Goal: Find specific page/section: Locate item on page

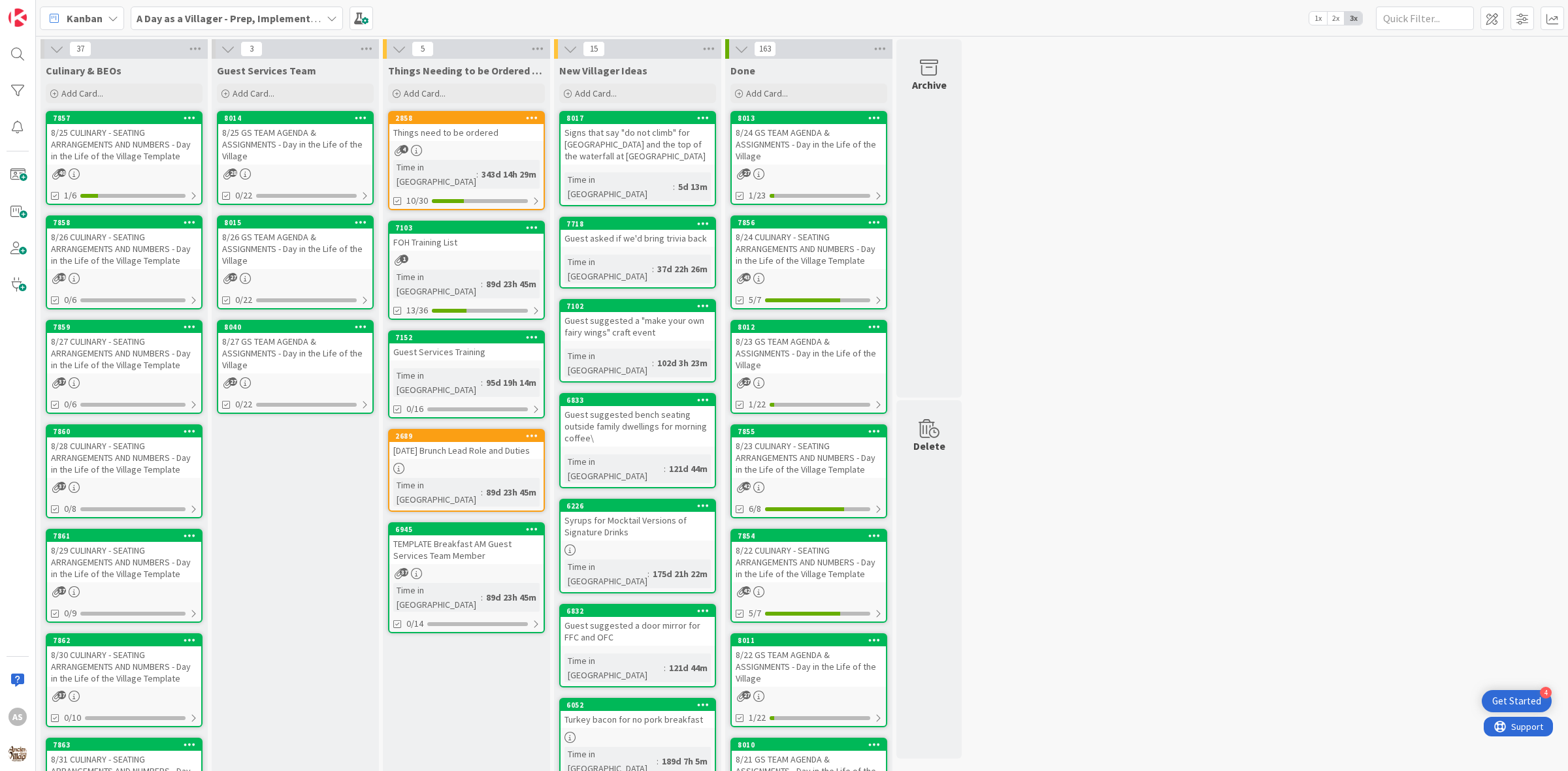
click at [296, 13] on b "A Day as a Villager - Prep, Implement and Execute" at bounding box center [253, 18] width 233 height 13
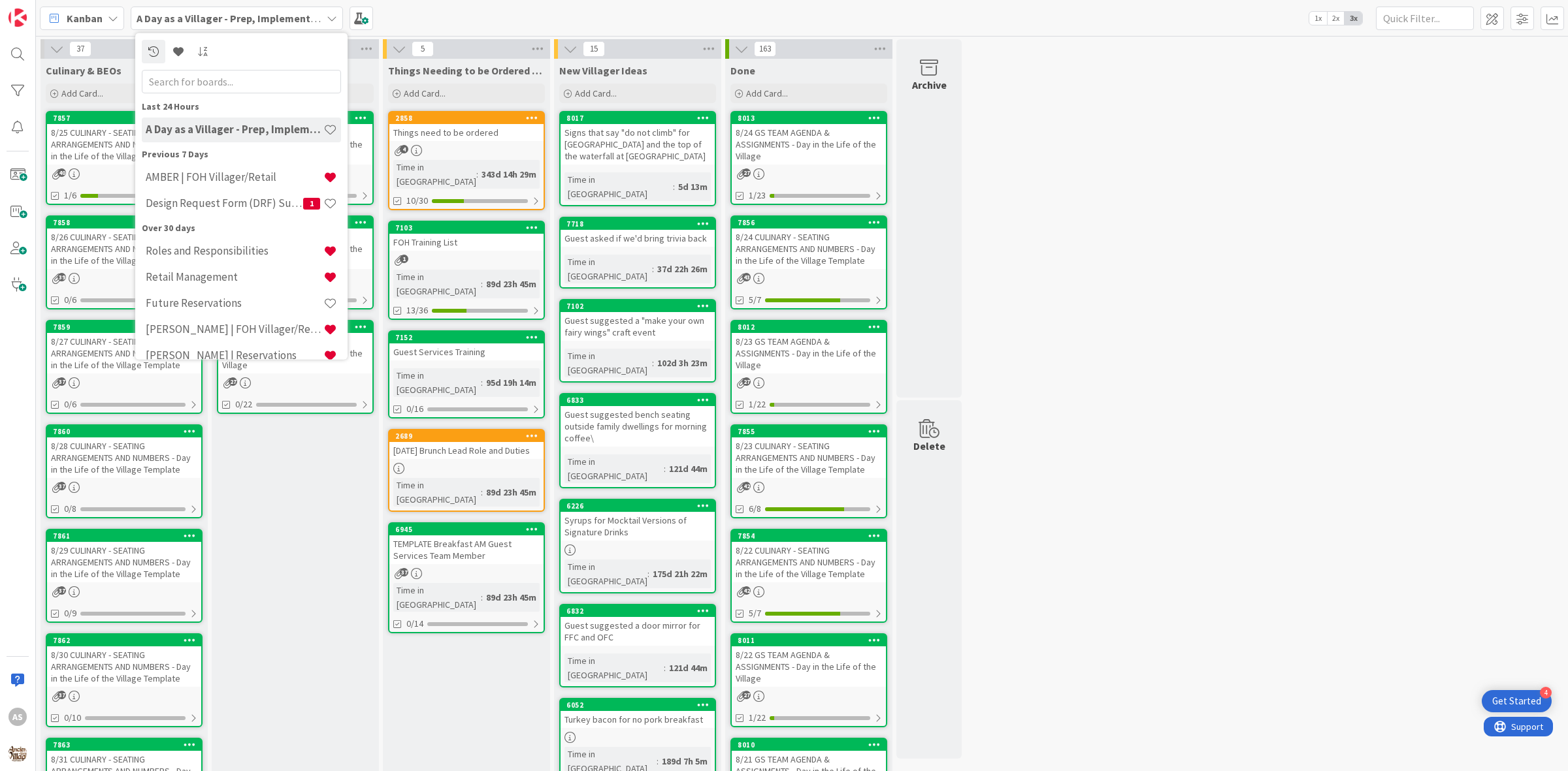
click at [296, 14] on b "A Day as a Villager - Prep, Implement and Execute" at bounding box center [253, 18] width 233 height 13
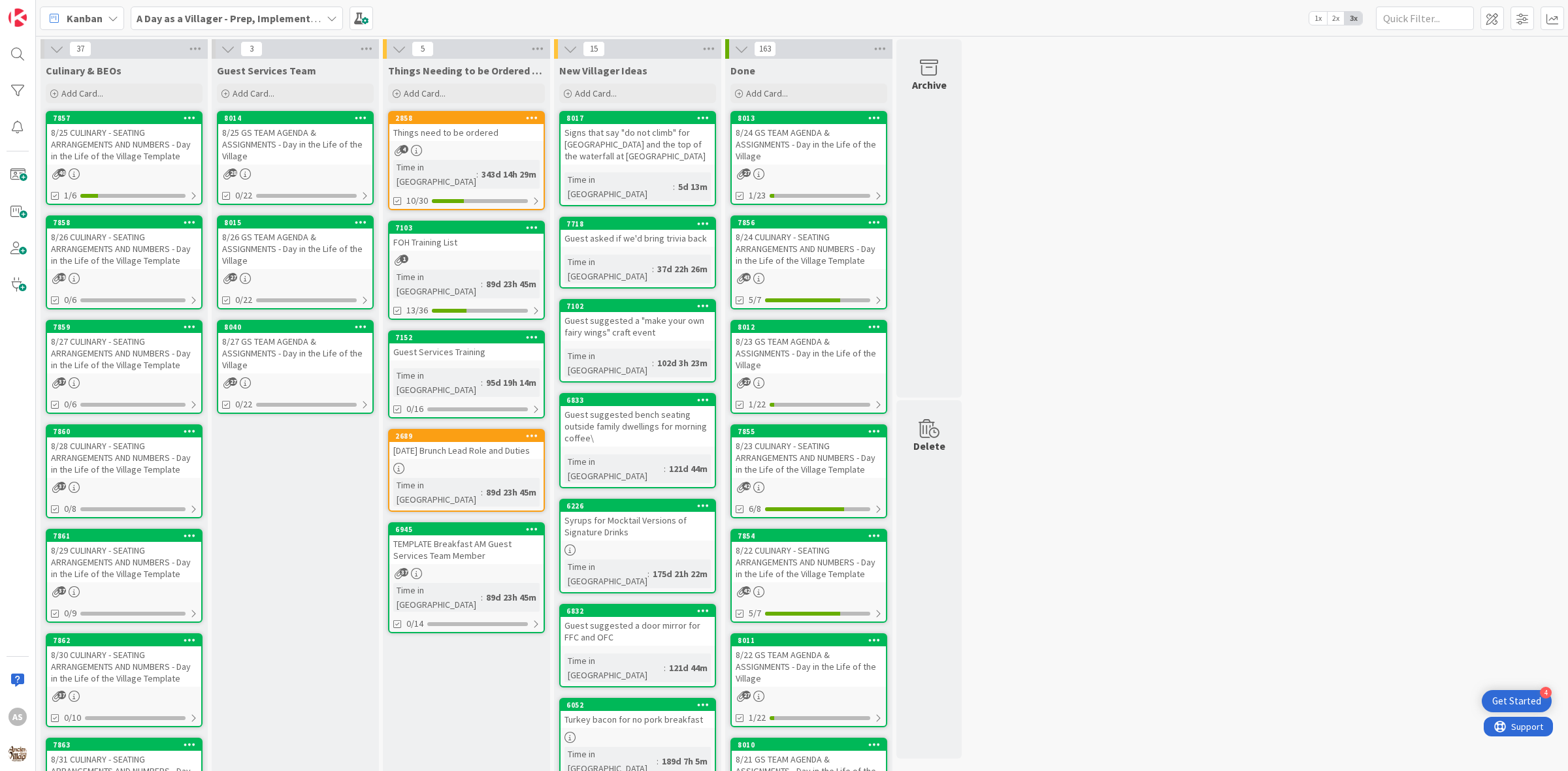
click at [73, 18] on span "Kanban" at bounding box center [84, 18] width 36 height 16
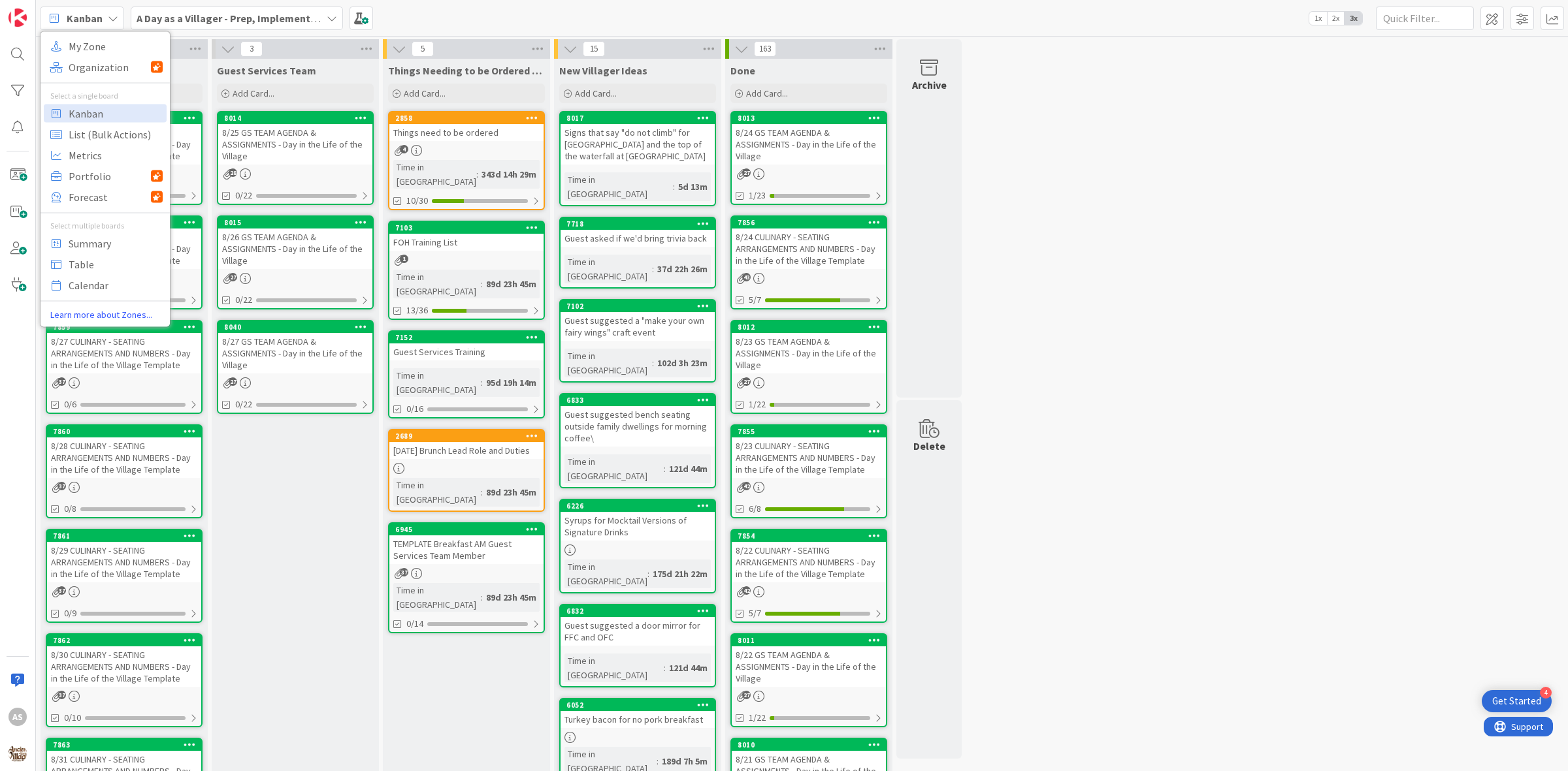
drag, startPoint x: 188, startPoint y: 12, endPoint x: 194, endPoint y: 8, distance: 7.2
click at [194, 8] on div "A Day as a Villager - Prep, Implement and Execute" at bounding box center [236, 18] width 212 height 23
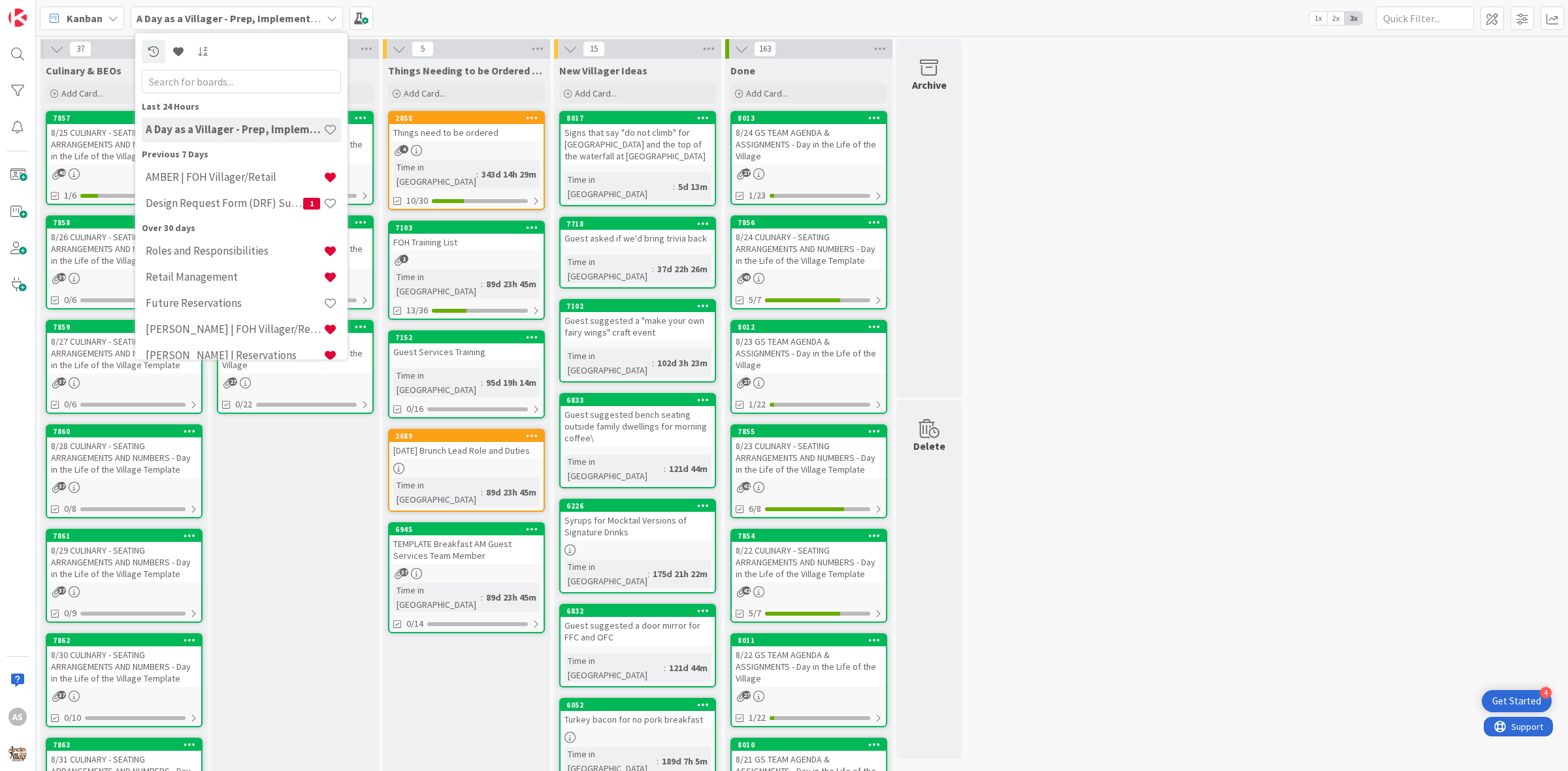
click at [234, 643] on div "Guest Services Team Add Card... 8014 8/25 GS TEAM AGENDA & ASSIGNMENTS - Day in…" at bounding box center [295, 622] width 167 height 1128
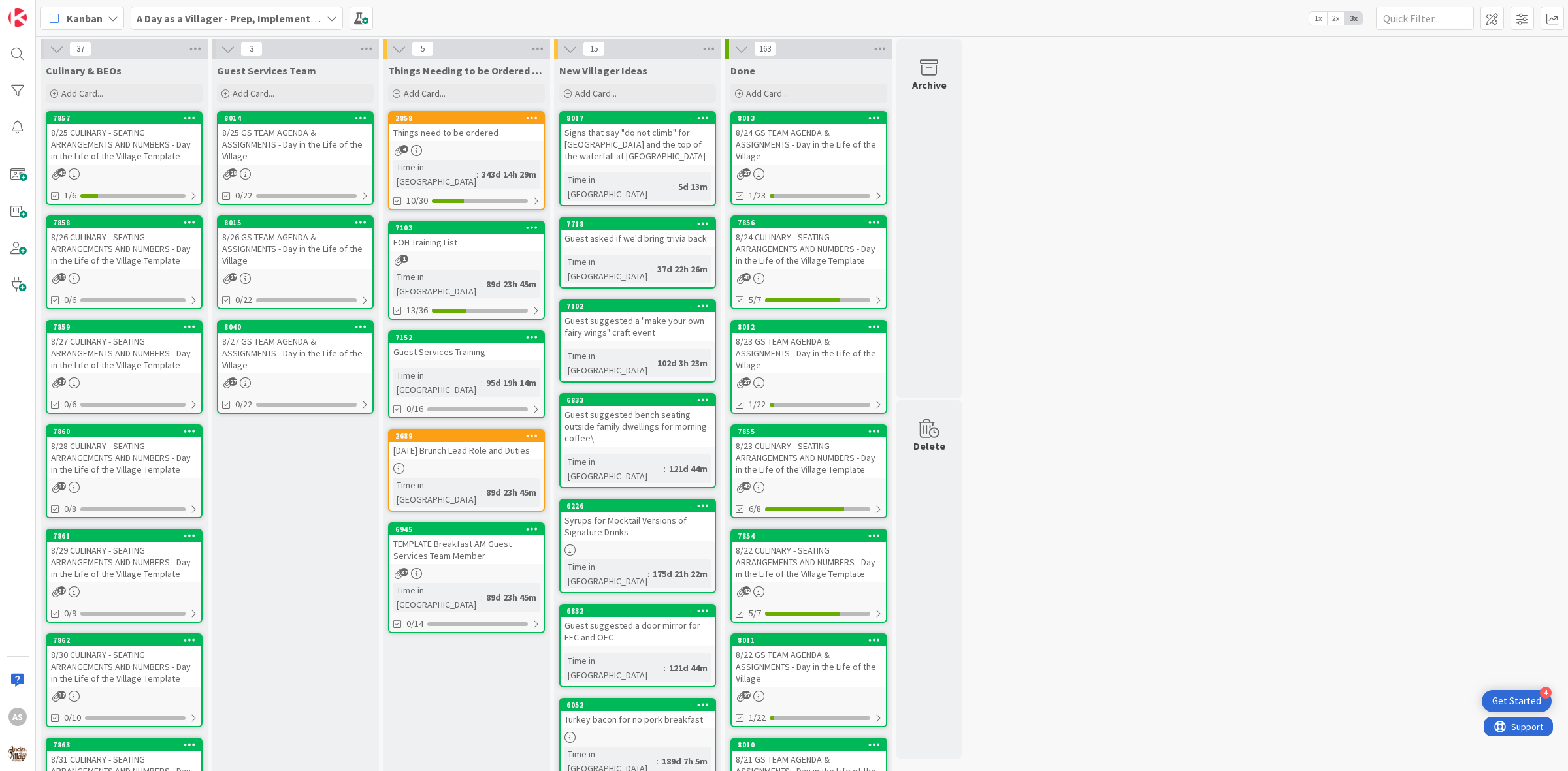
click at [626, 511] on div "Syrups for Mocktail Versions of Signature Drinks" at bounding box center [637, 526] width 154 height 28
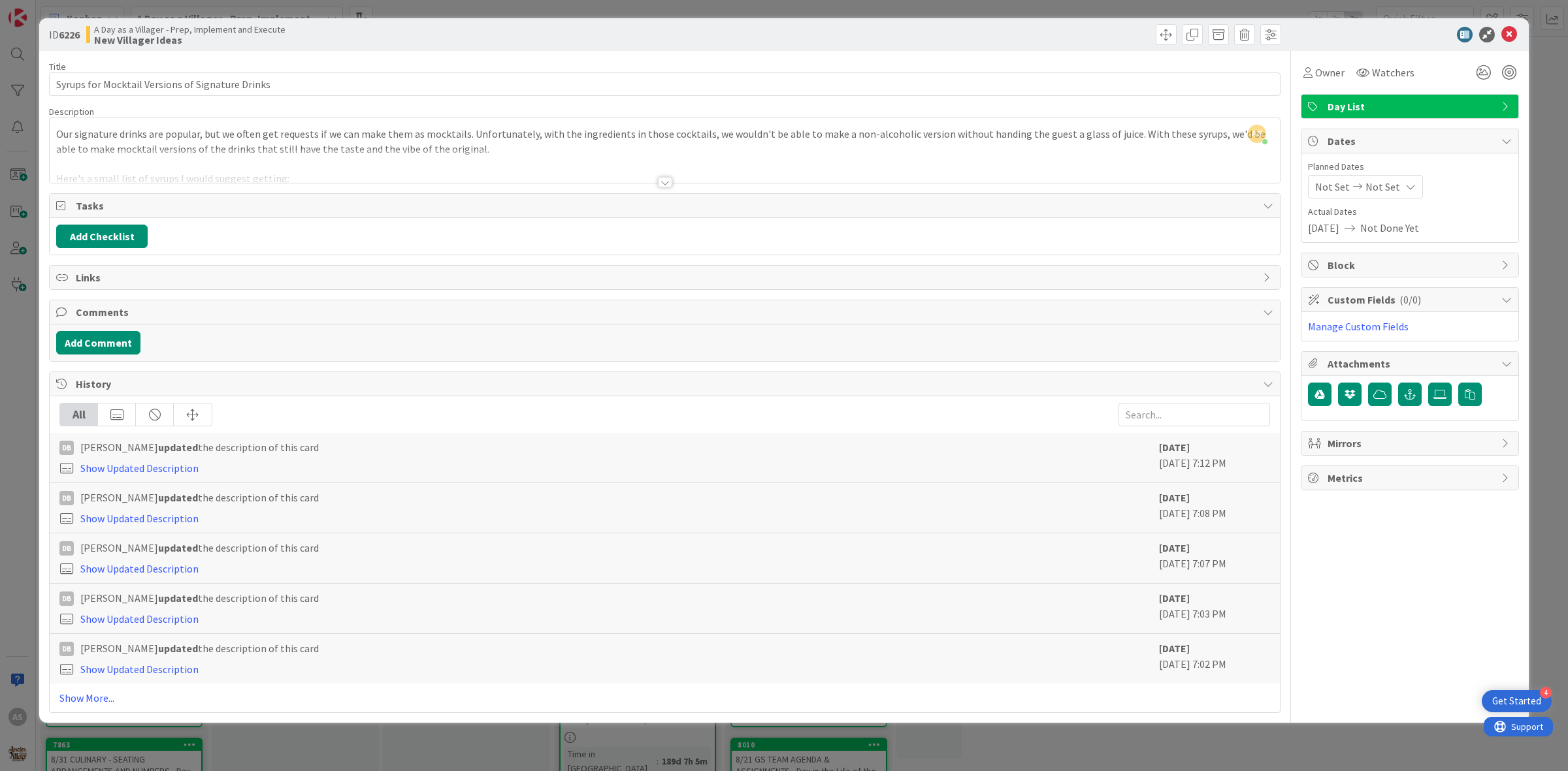
click at [670, 180] on div at bounding box center [665, 182] width 14 height 11
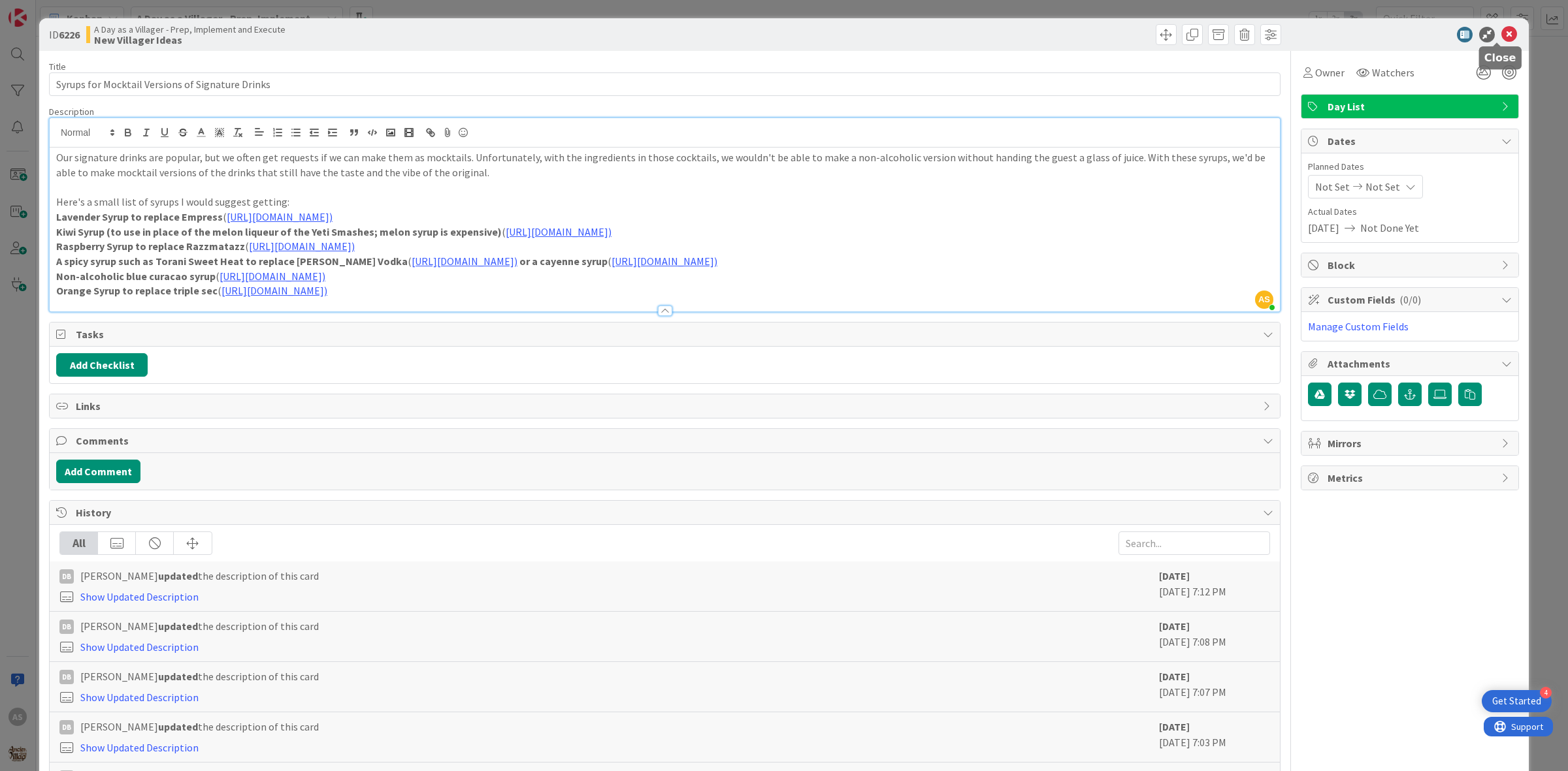
click at [1501, 32] on icon at bounding box center [1509, 34] width 16 height 16
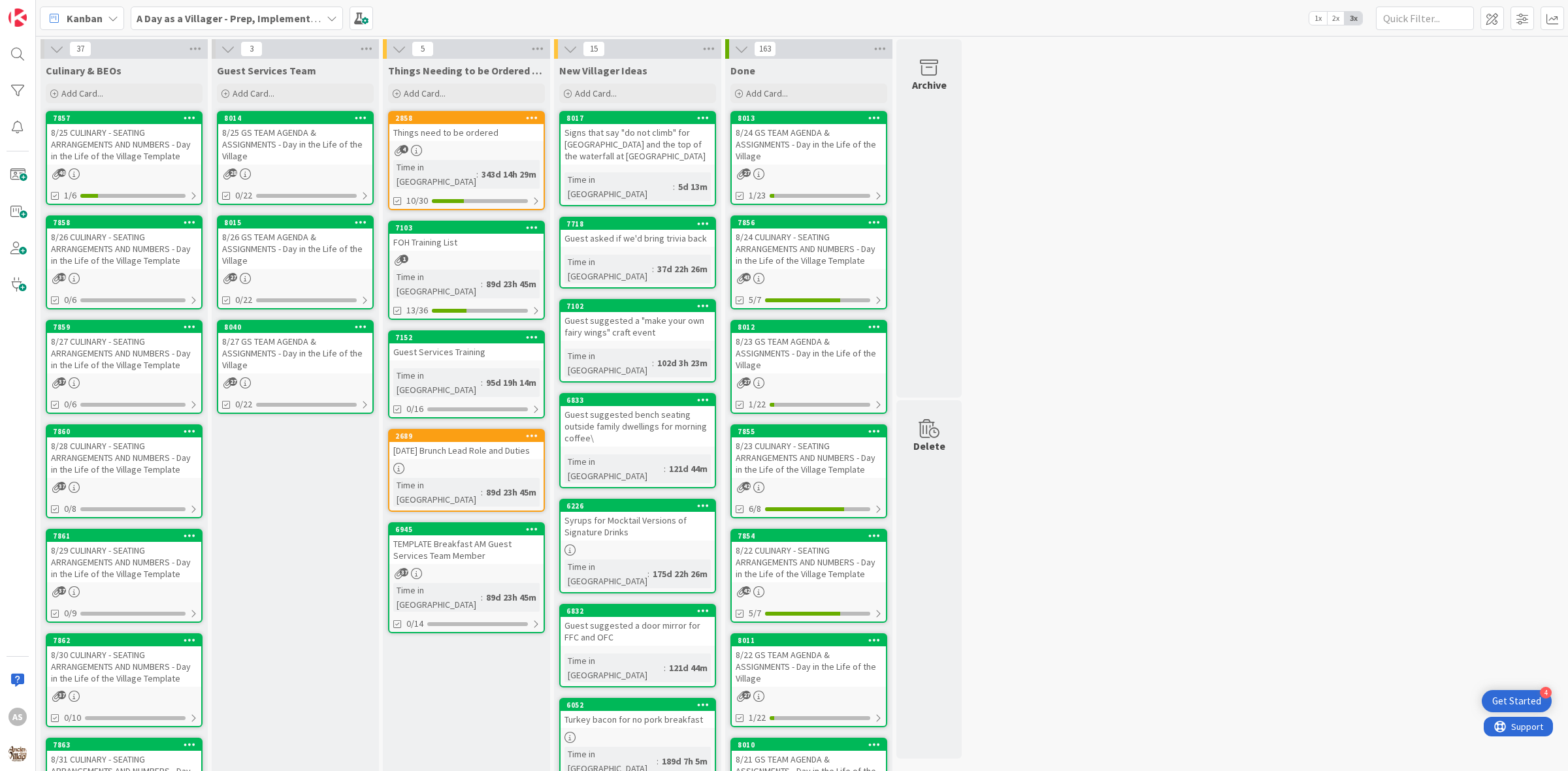
click at [139, 135] on div "8/25 CULINARY - SEATING ARRANGEMENTS AND NUMBERS - Day in the Life of the Villa…" at bounding box center [124, 144] width 154 height 41
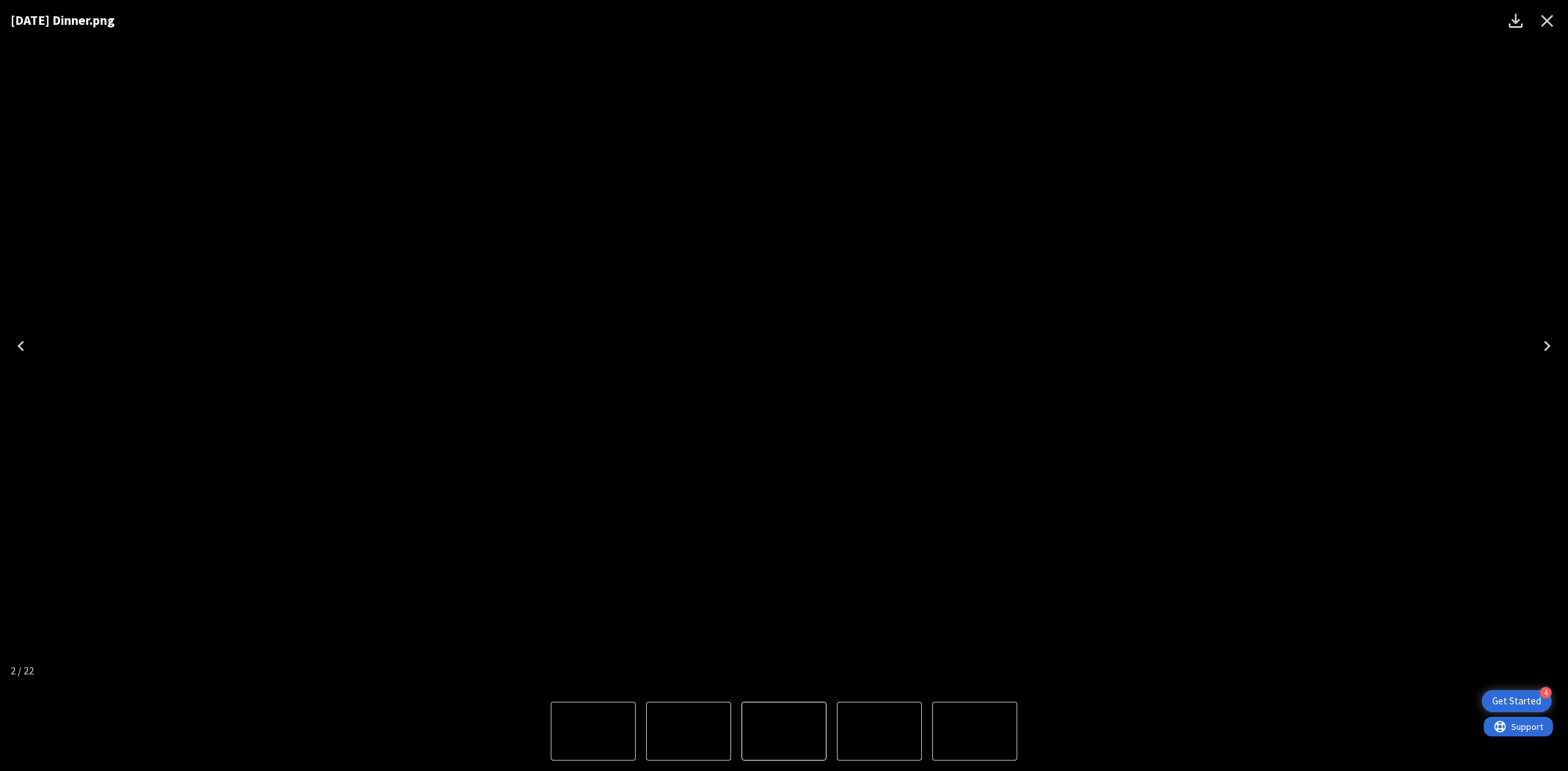
click at [1549, 11] on icon "Close" at bounding box center [1546, 21] width 21 height 21
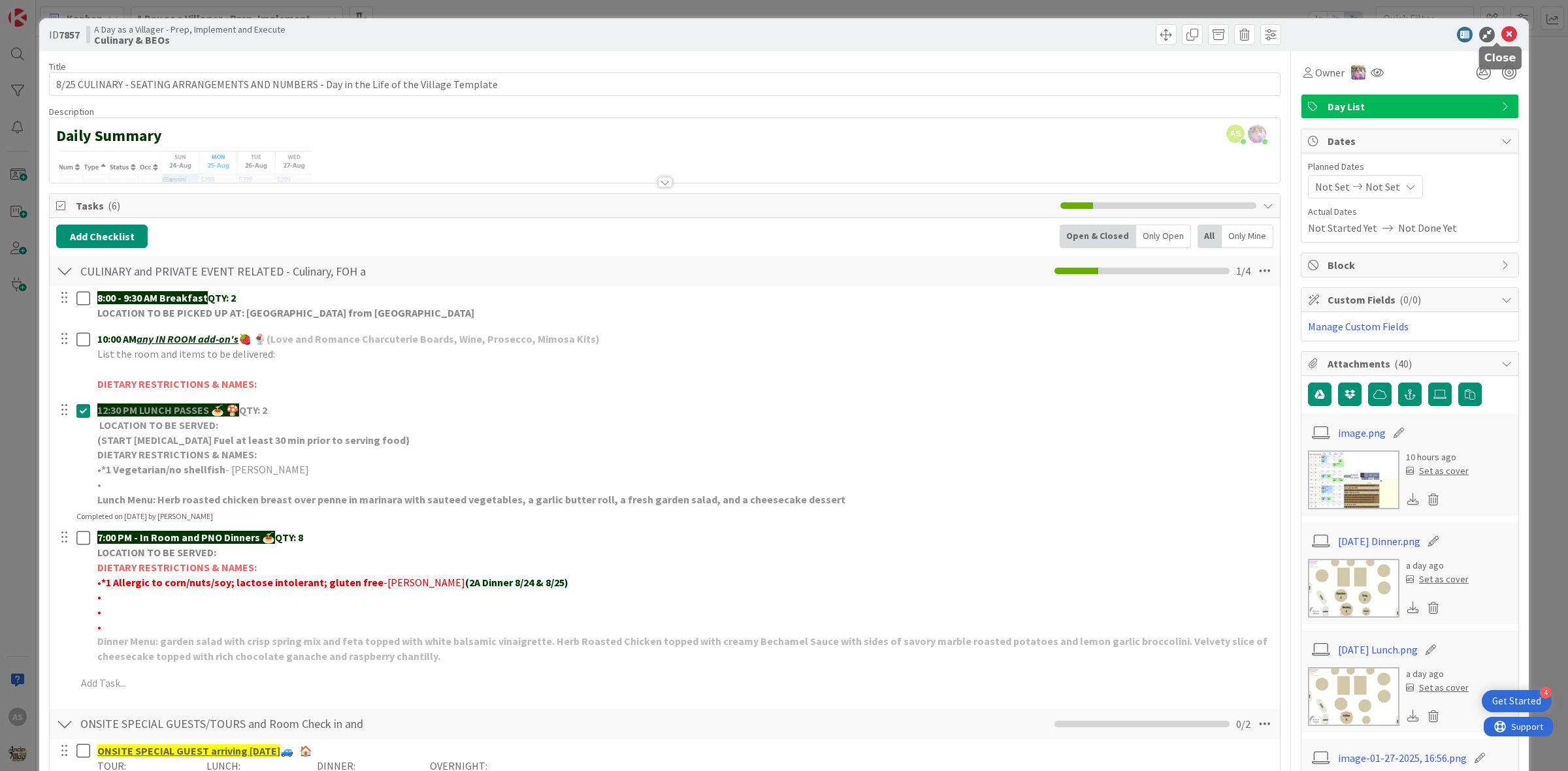
click at [1501, 33] on icon at bounding box center [1509, 34] width 16 height 16
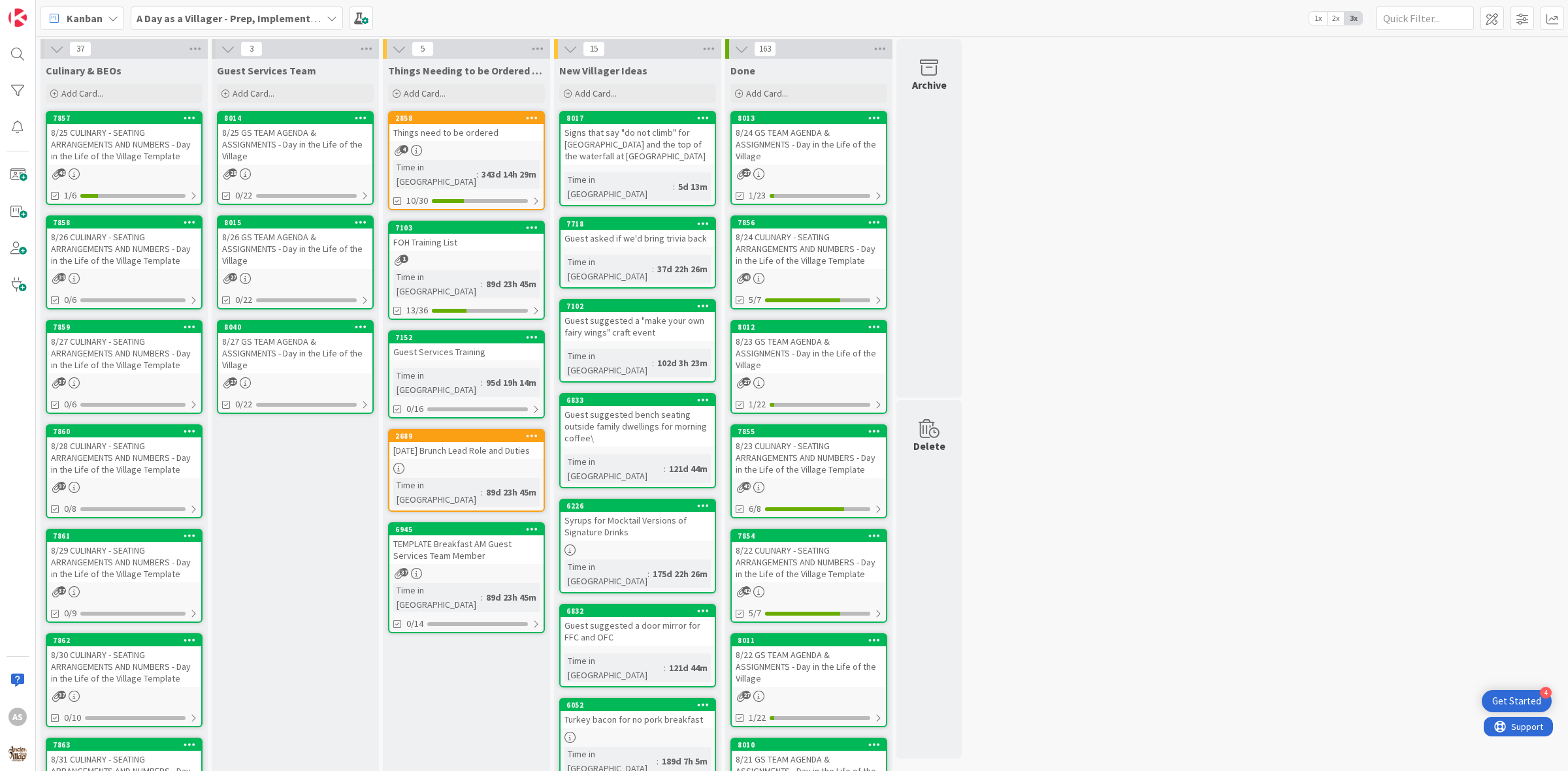
click at [164, 240] on div "8/26 CULINARY - SEATING ARRANGEMENTS AND NUMBERS - Day in the Life of the Villa…" at bounding box center [124, 249] width 154 height 41
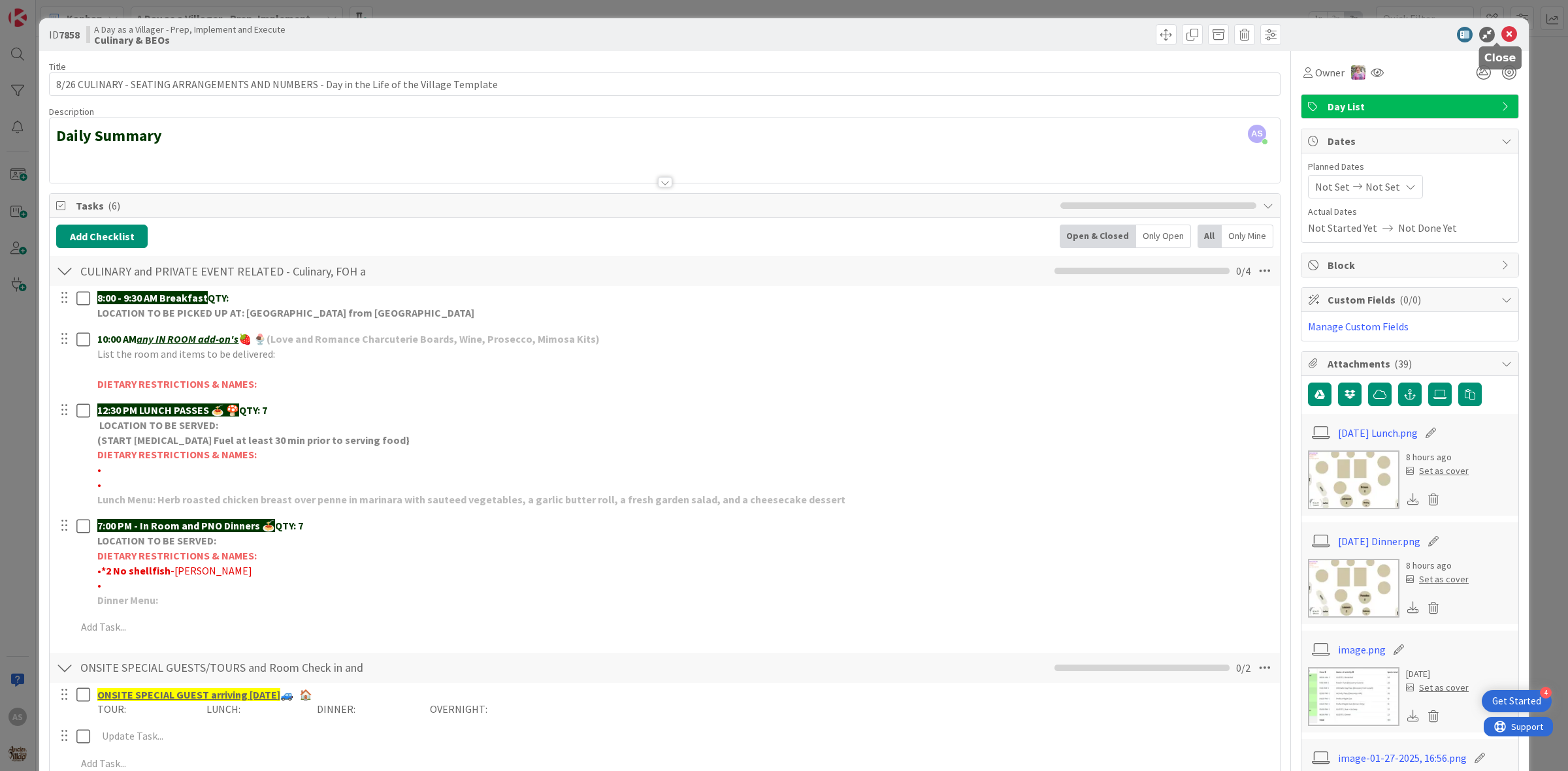
drag, startPoint x: 1501, startPoint y: 30, endPoint x: 1471, endPoint y: 23, distance: 30.8
click at [1501, 28] on icon at bounding box center [1509, 34] width 16 height 16
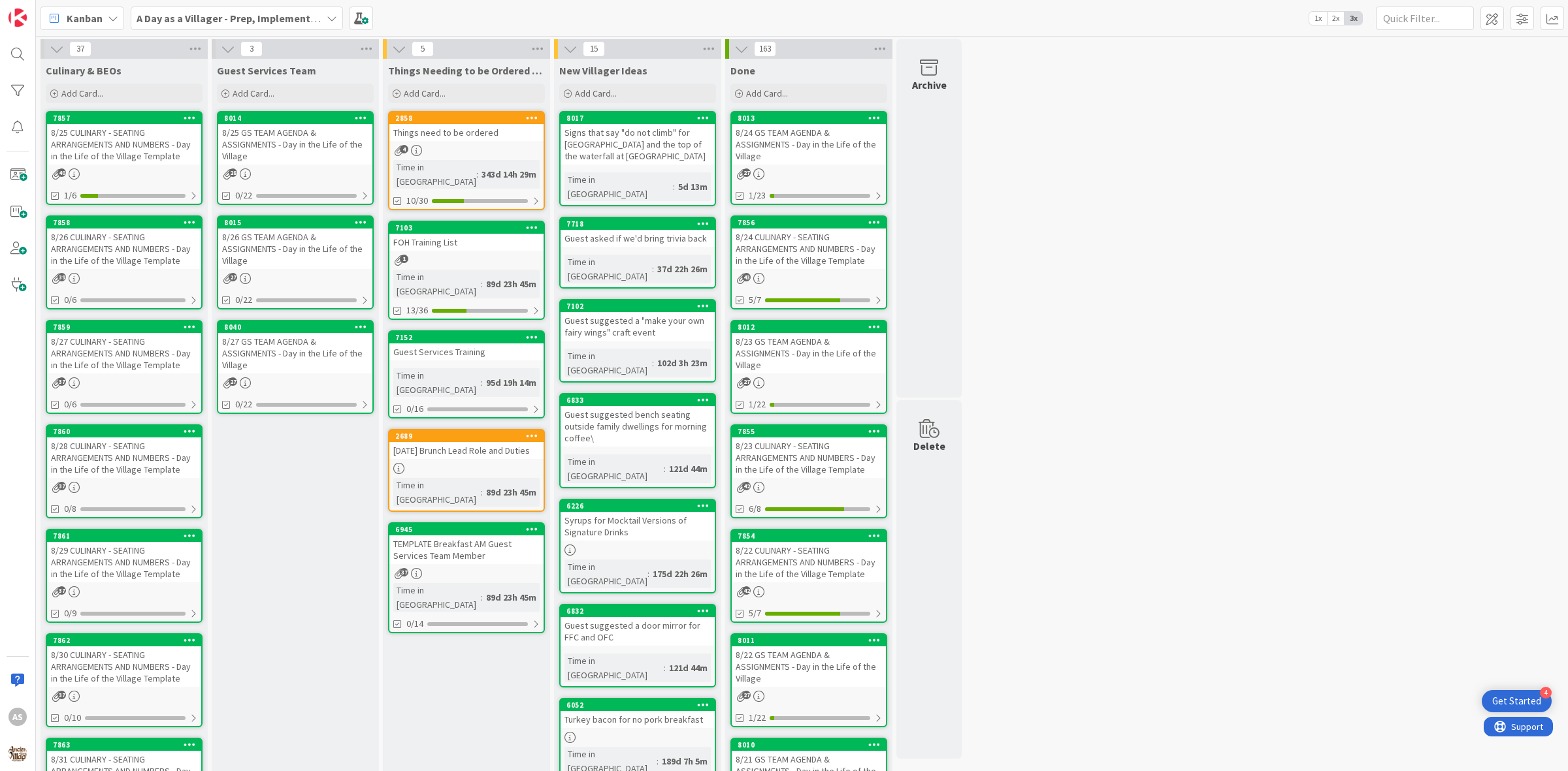
click at [104, 151] on div "8/25 CULINARY - SEATING ARRANGEMENTS AND NUMBERS - Day in the Life of the Villa…" at bounding box center [124, 144] width 154 height 41
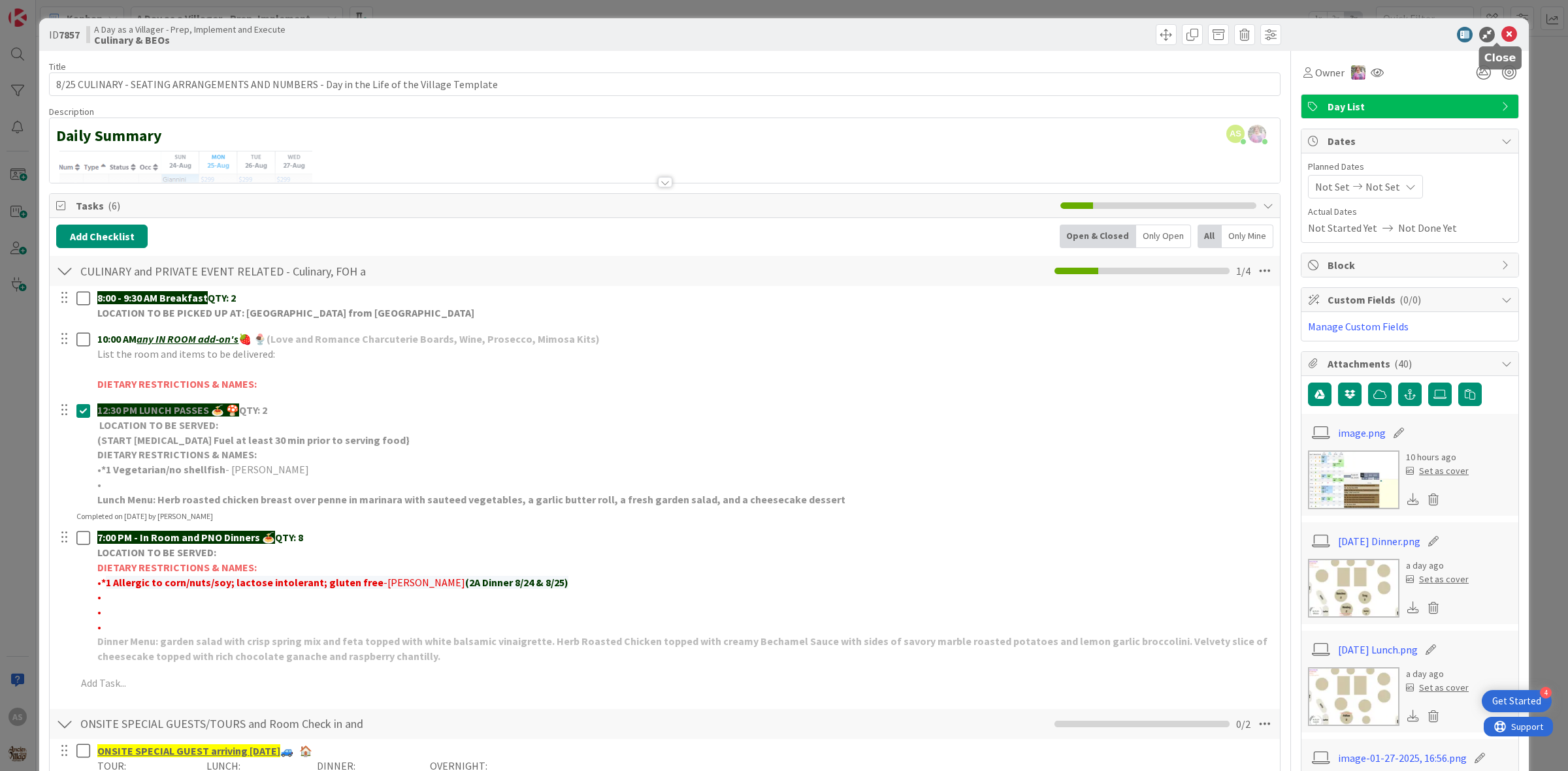
click at [1501, 30] on icon at bounding box center [1509, 34] width 16 height 16
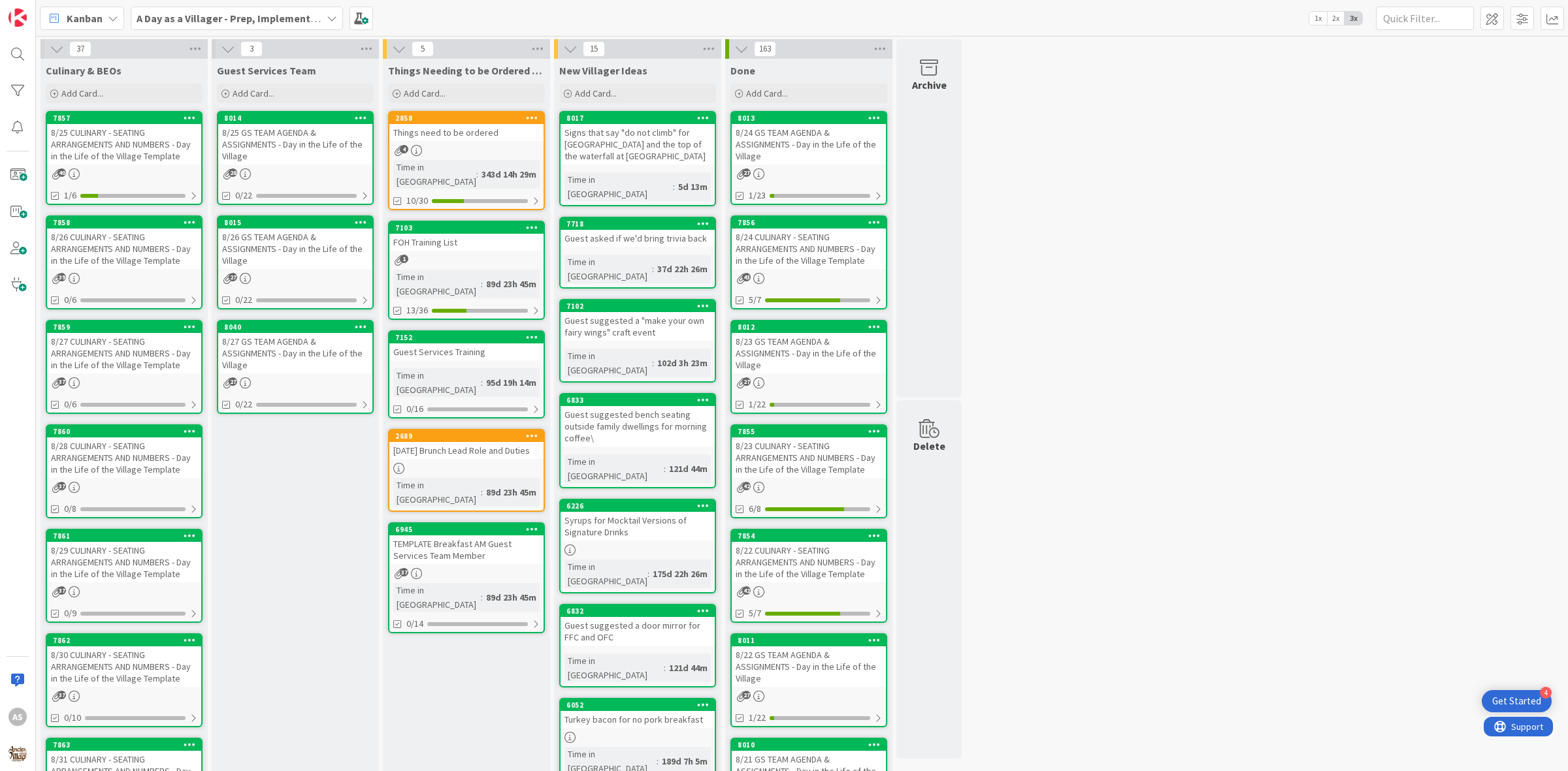
click at [111, 135] on div "8/25 CULINARY - SEATING ARRANGEMENTS AND NUMBERS - Day in the Life of the Villa…" at bounding box center [124, 144] width 154 height 41
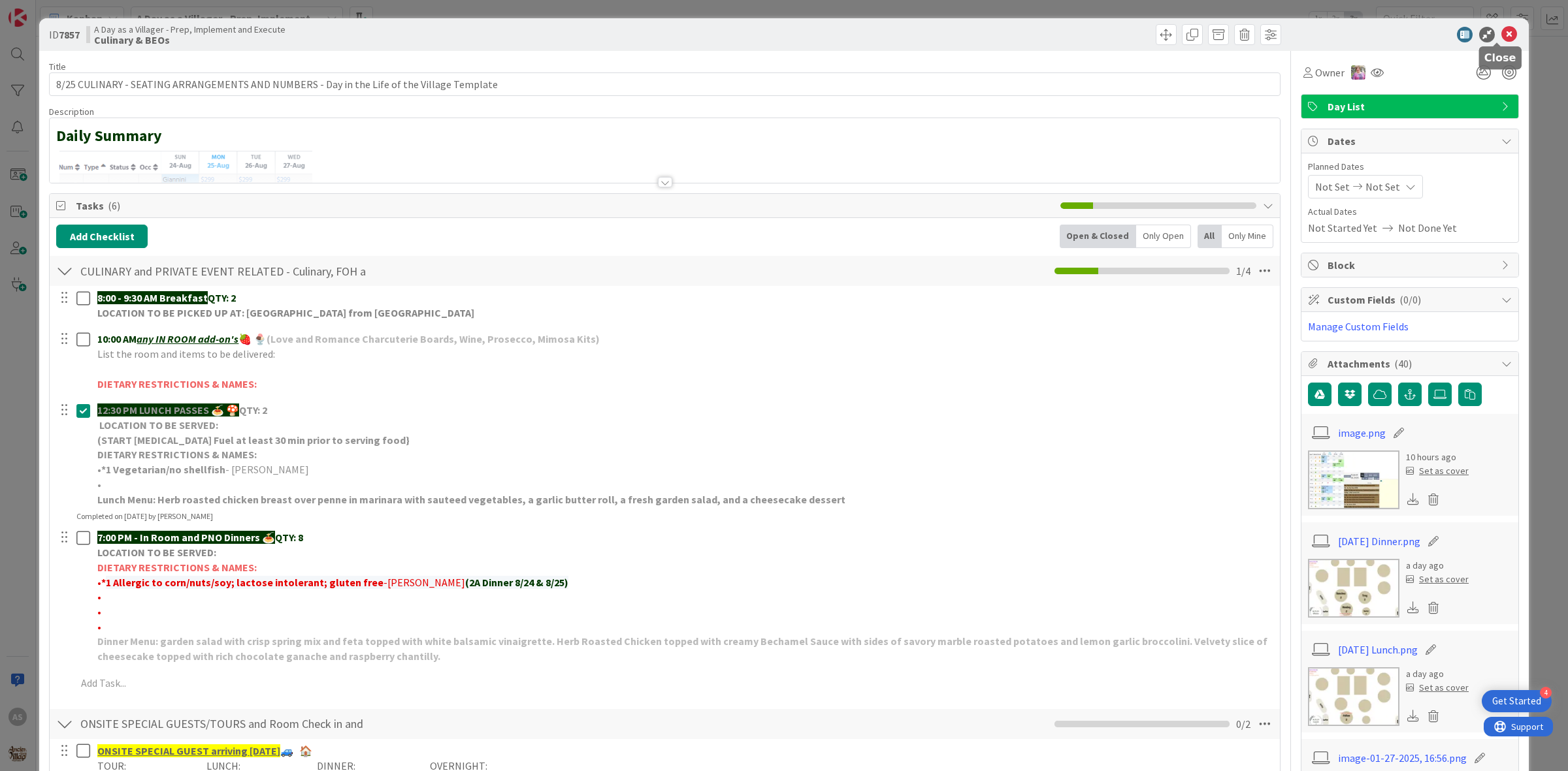
click at [1501, 39] on icon at bounding box center [1509, 34] width 16 height 16
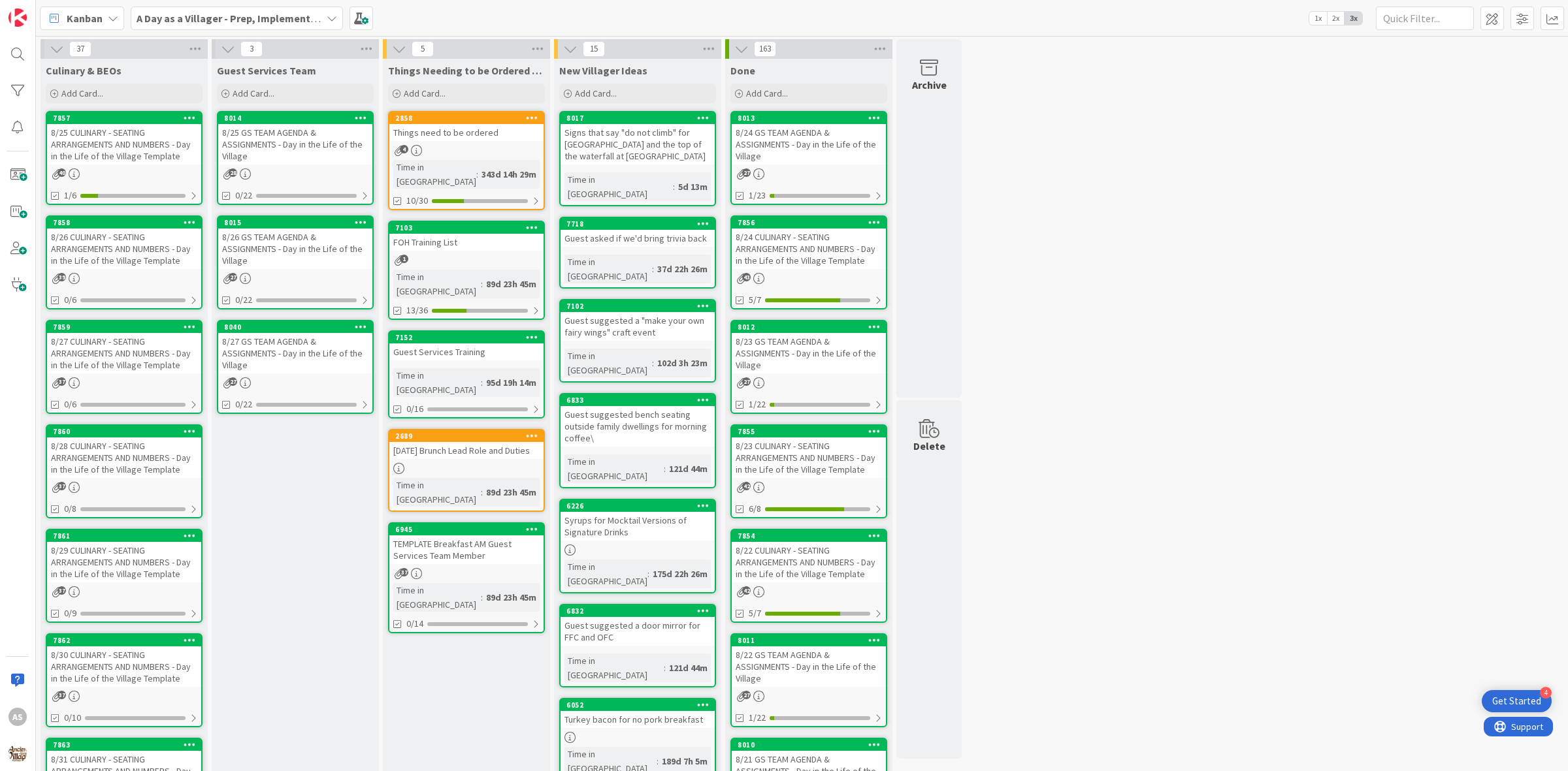
click at [115, 233] on div "8/26 CULINARY - SEATING ARRANGEMENTS AND NUMBERS - Day in the Life of the Villa…" at bounding box center [124, 249] width 154 height 41
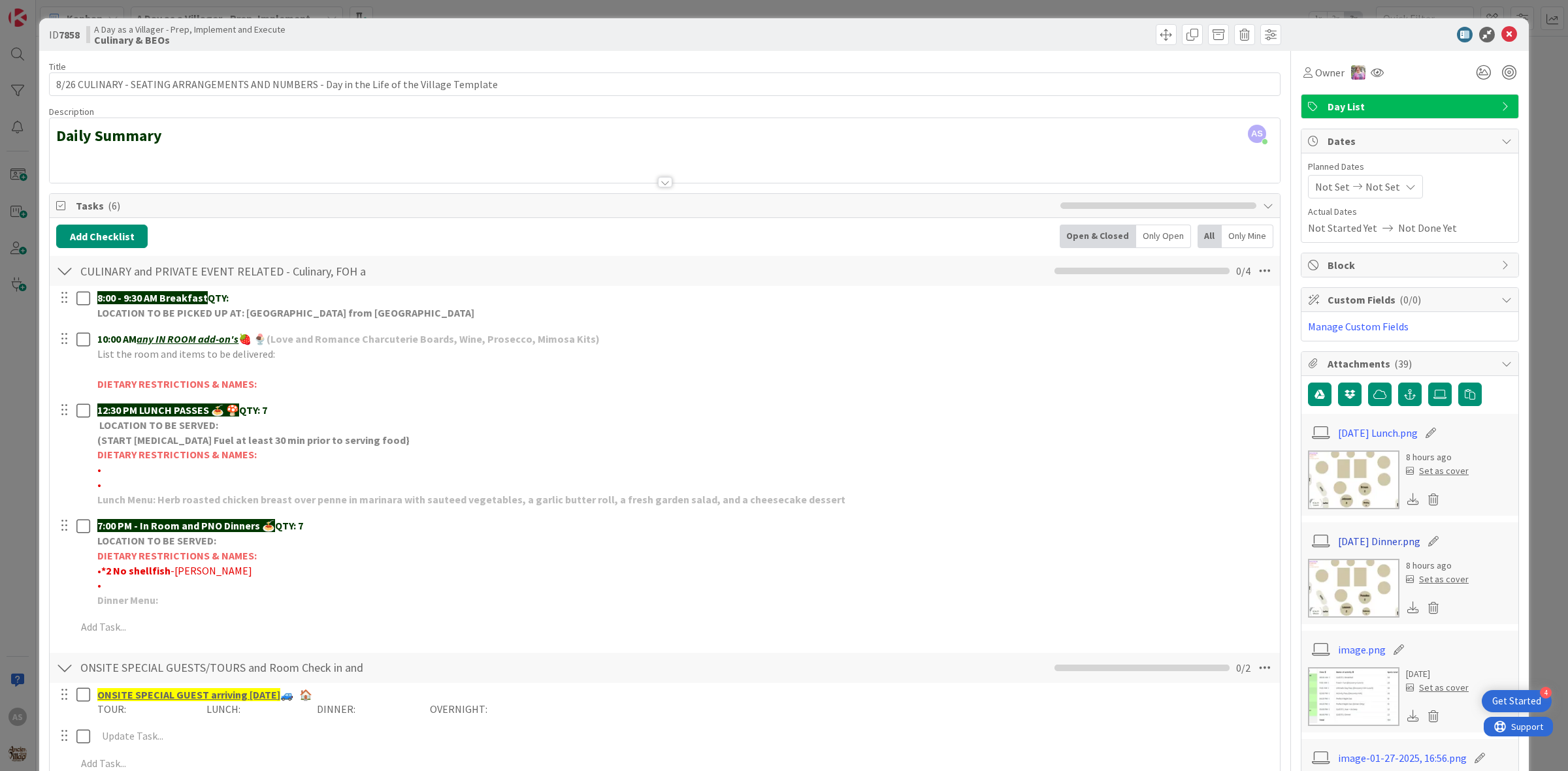
click at [1388, 541] on link "[DATE] Dinner.png" at bounding box center [1378, 541] width 83 height 16
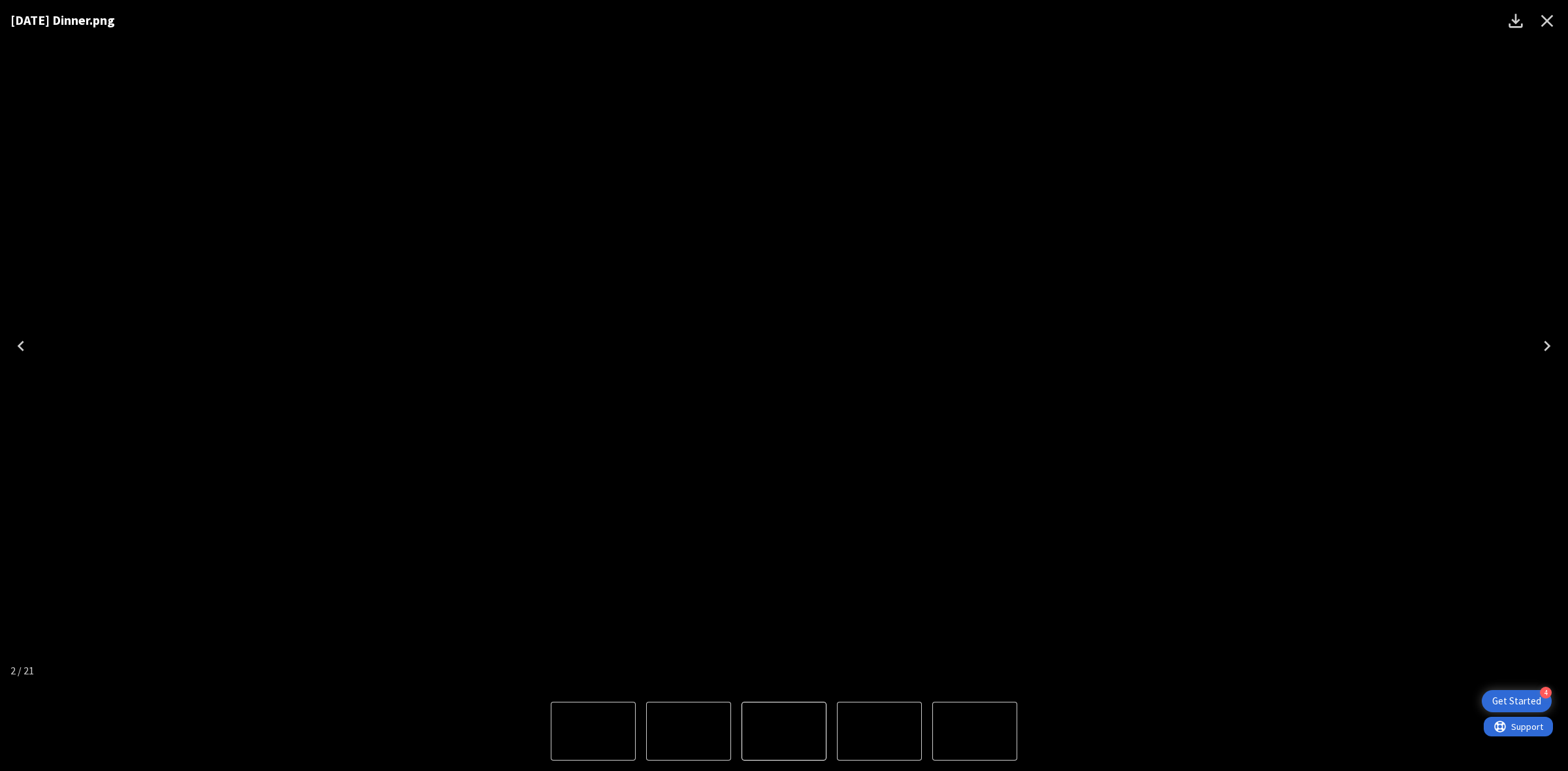
click at [1559, 17] on button "Close" at bounding box center [1547, 21] width 32 height 32
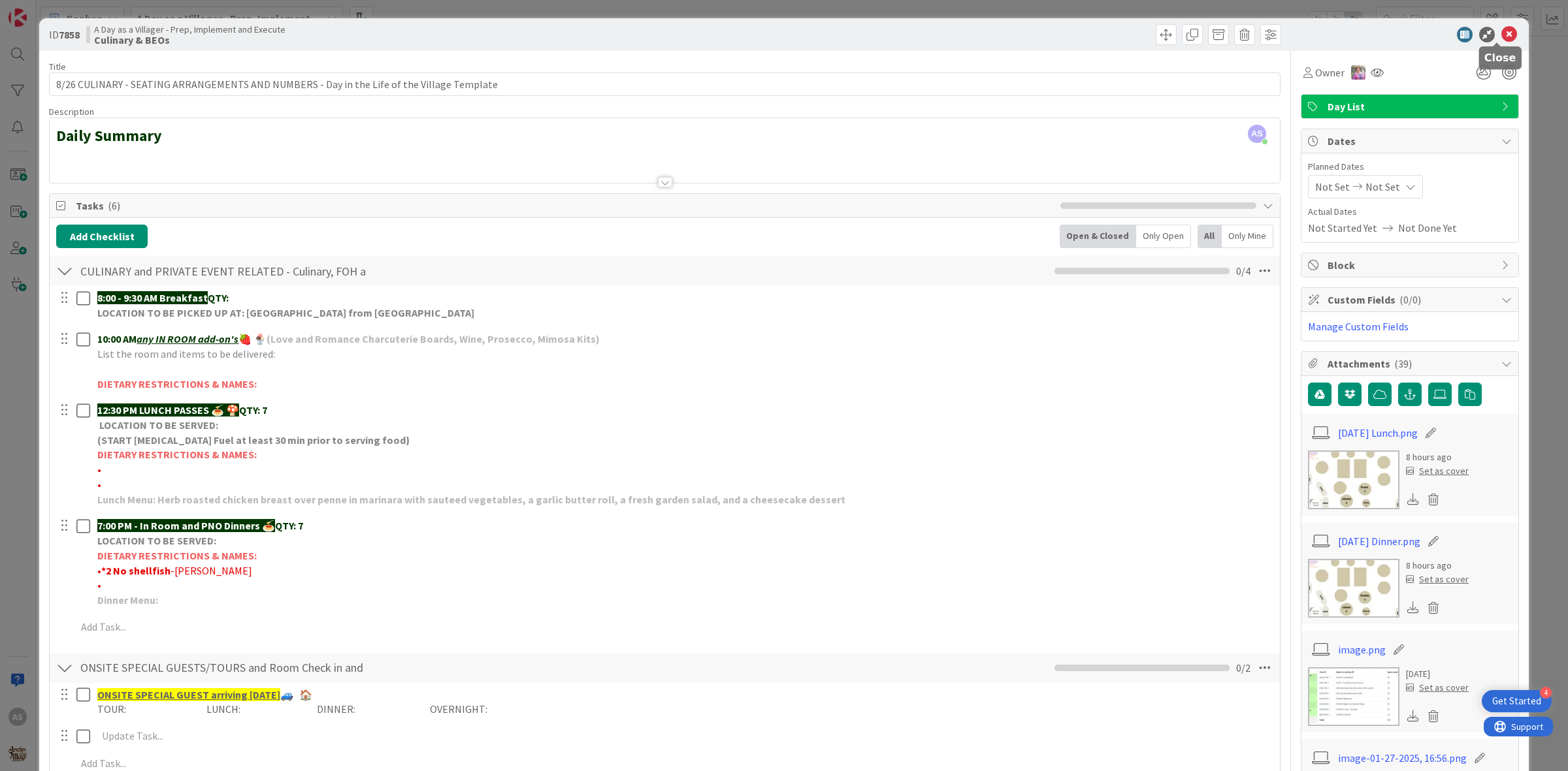
click at [1501, 34] on icon at bounding box center [1509, 34] width 16 height 16
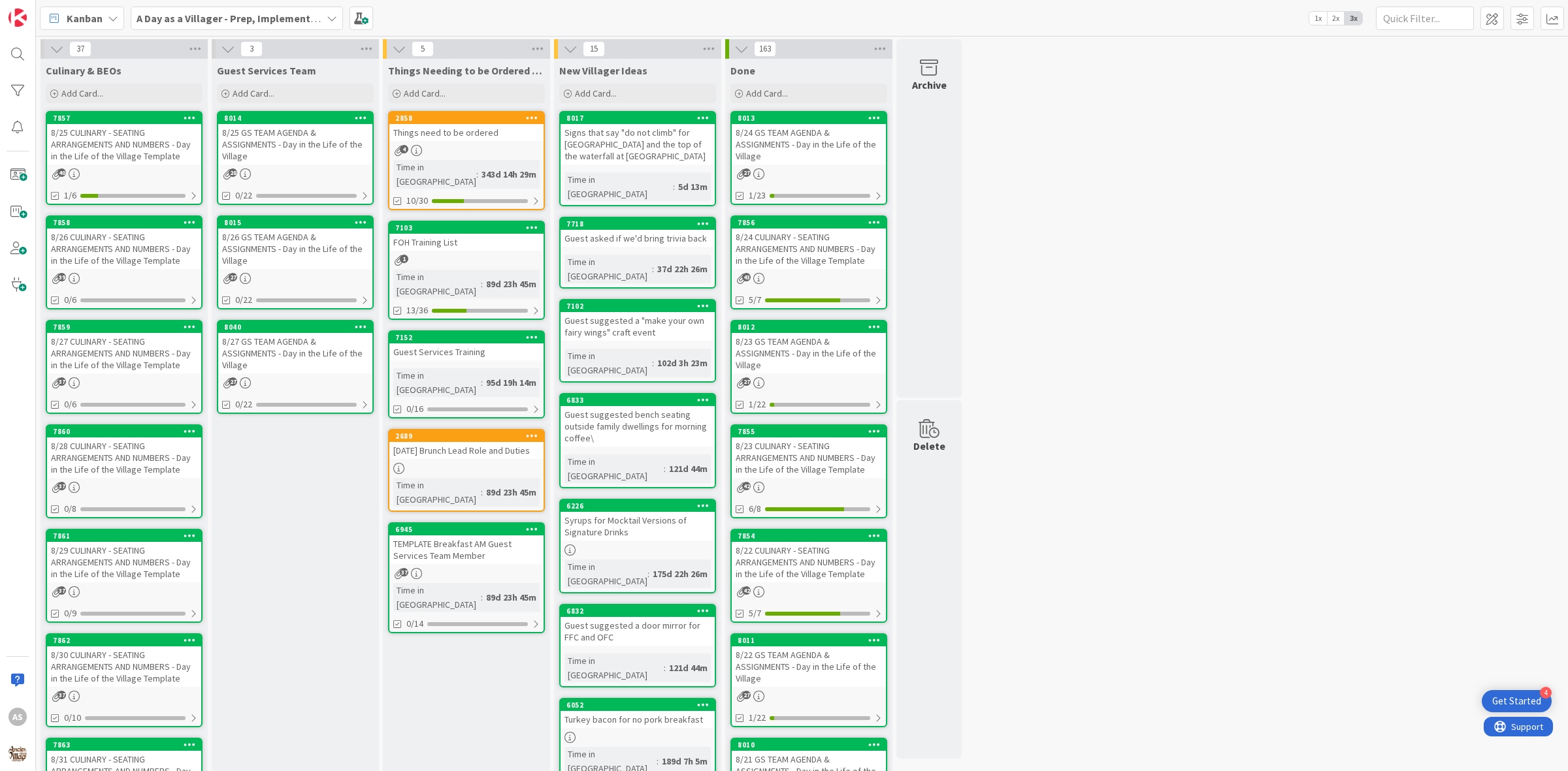
click at [115, 152] on div "8/25 CULINARY - SEATING ARRANGEMENTS AND NUMBERS - Day in the Life of the Villa…" at bounding box center [124, 144] width 154 height 41
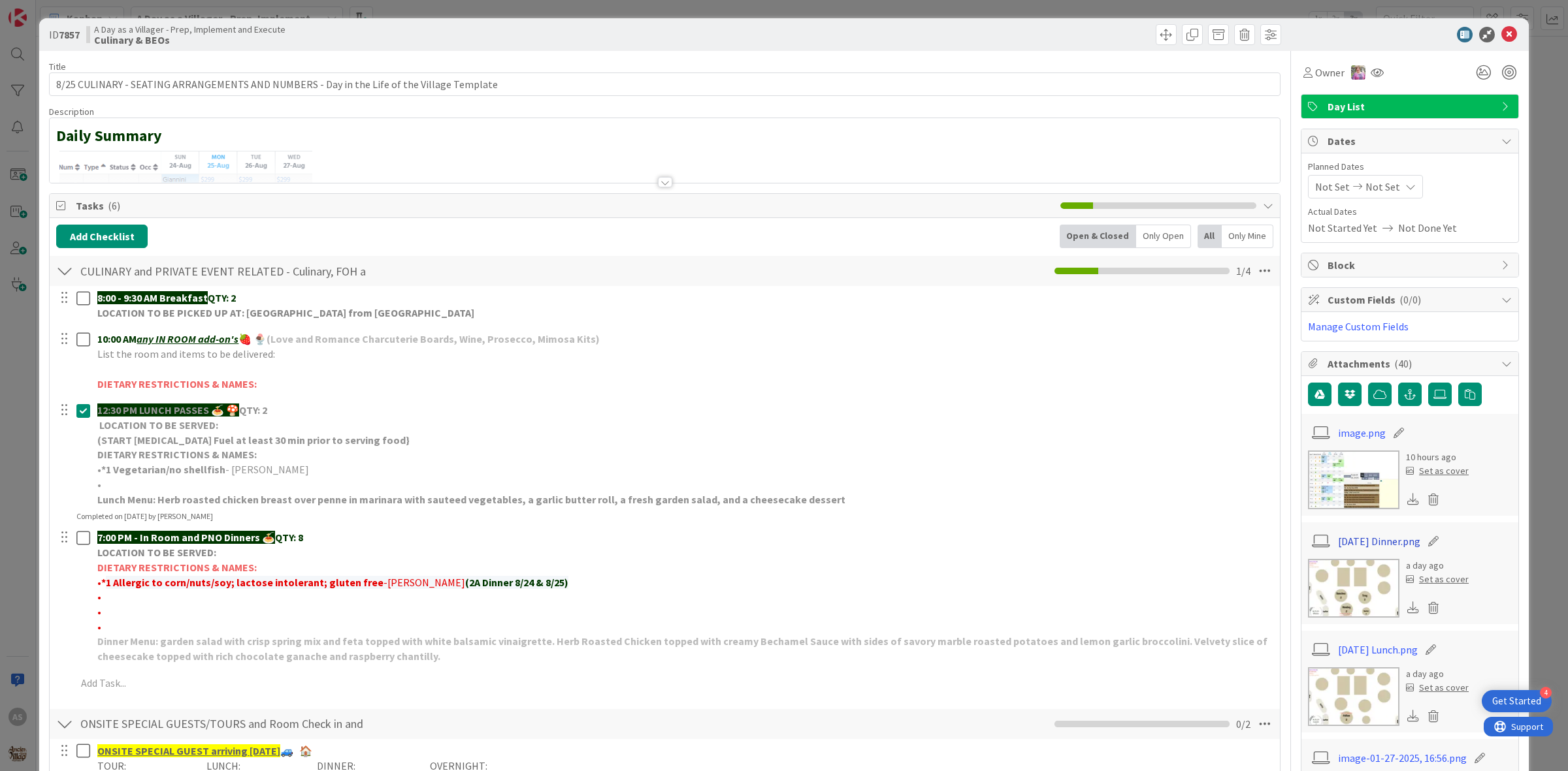
click at [1358, 538] on link "[DATE] Dinner.png" at bounding box center [1378, 541] width 83 height 16
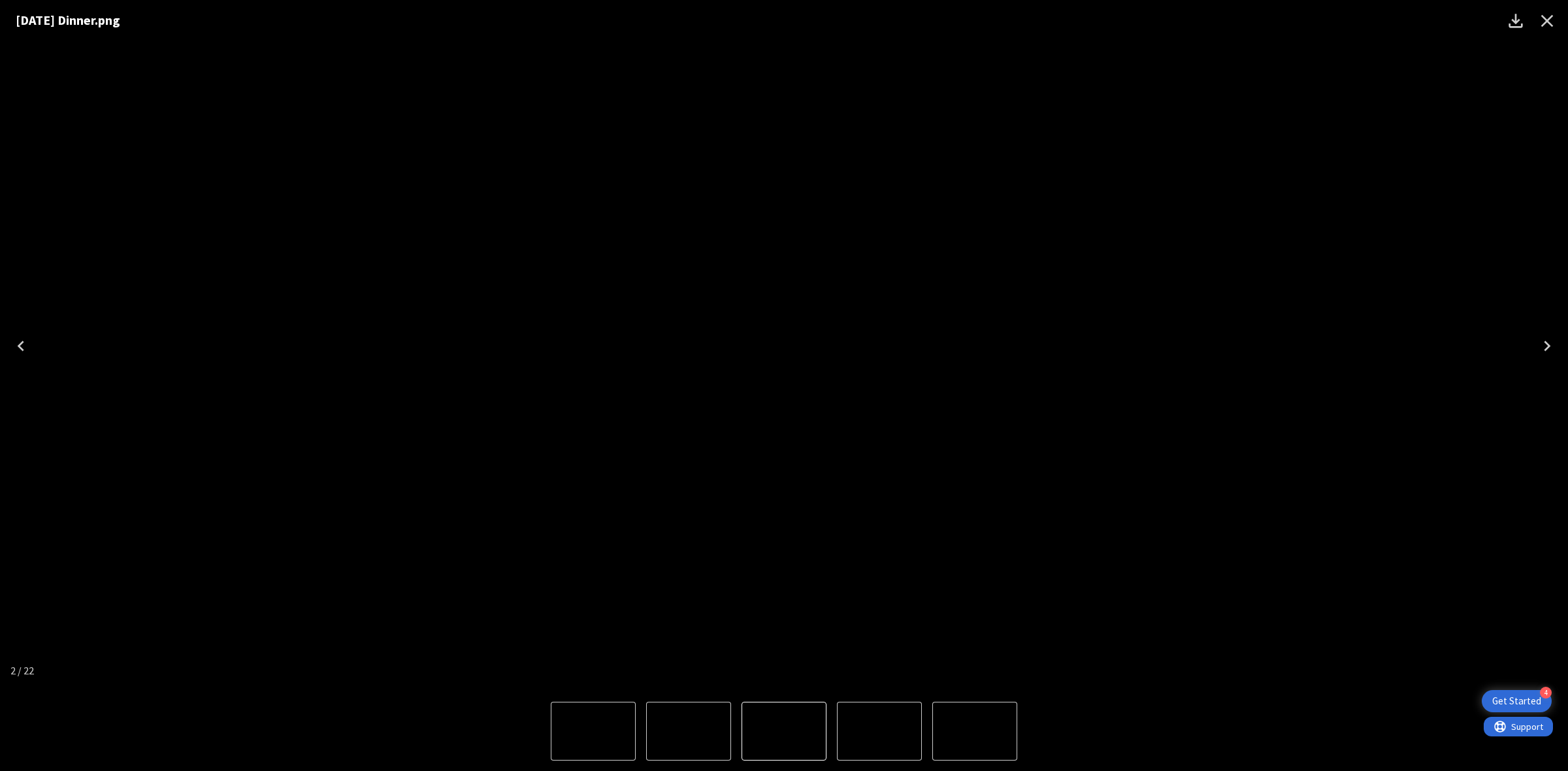
drag, startPoint x: 860, startPoint y: 404, endPoint x: 879, endPoint y: 490, distance: 88.1
click at [789, 346] on img "2 of 22" at bounding box center [789, 346] width 0 height 0
click at [1537, 20] on icon "Close" at bounding box center [1546, 21] width 21 height 21
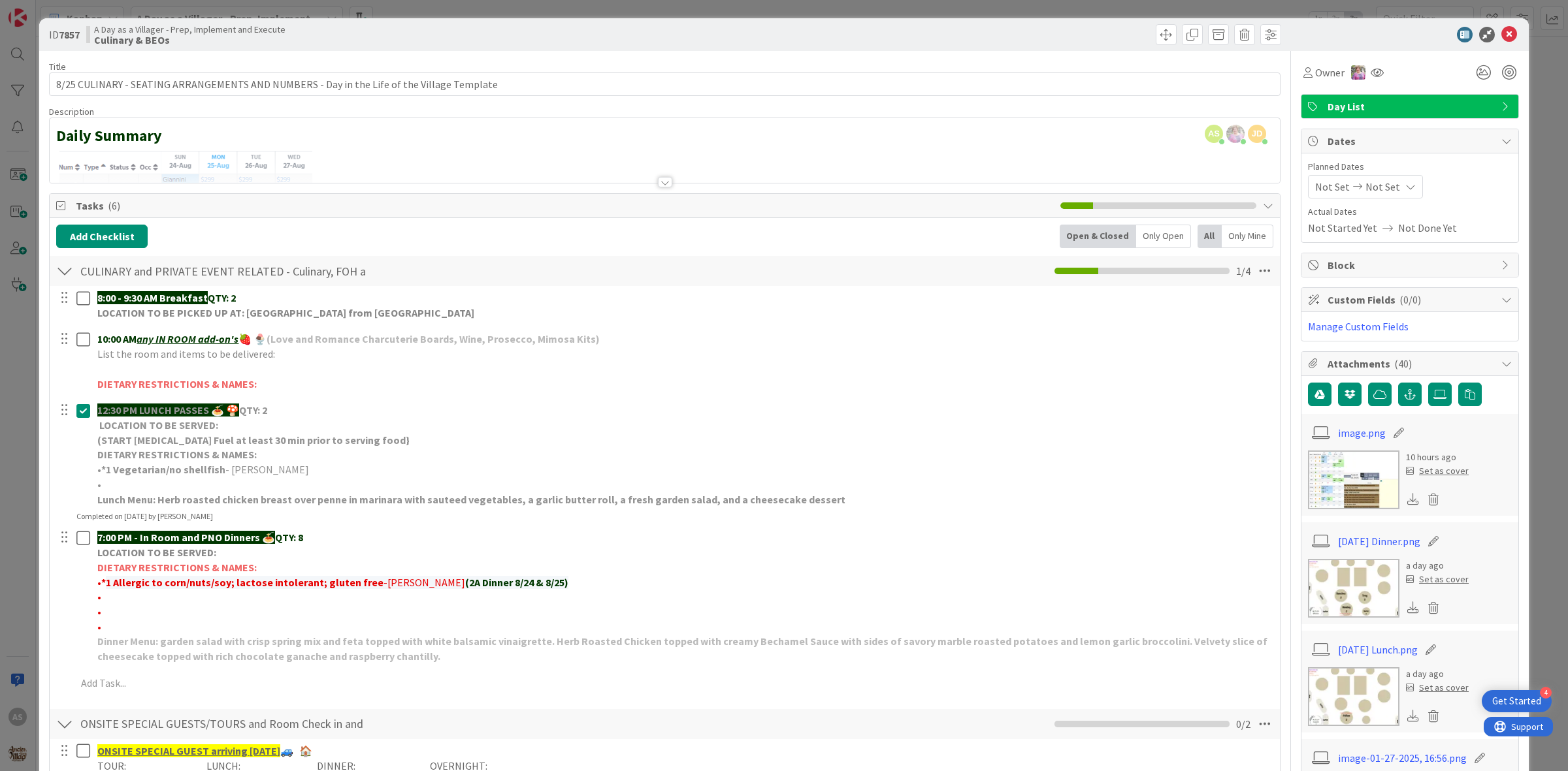
click at [1501, 29] on icon at bounding box center [1509, 34] width 16 height 16
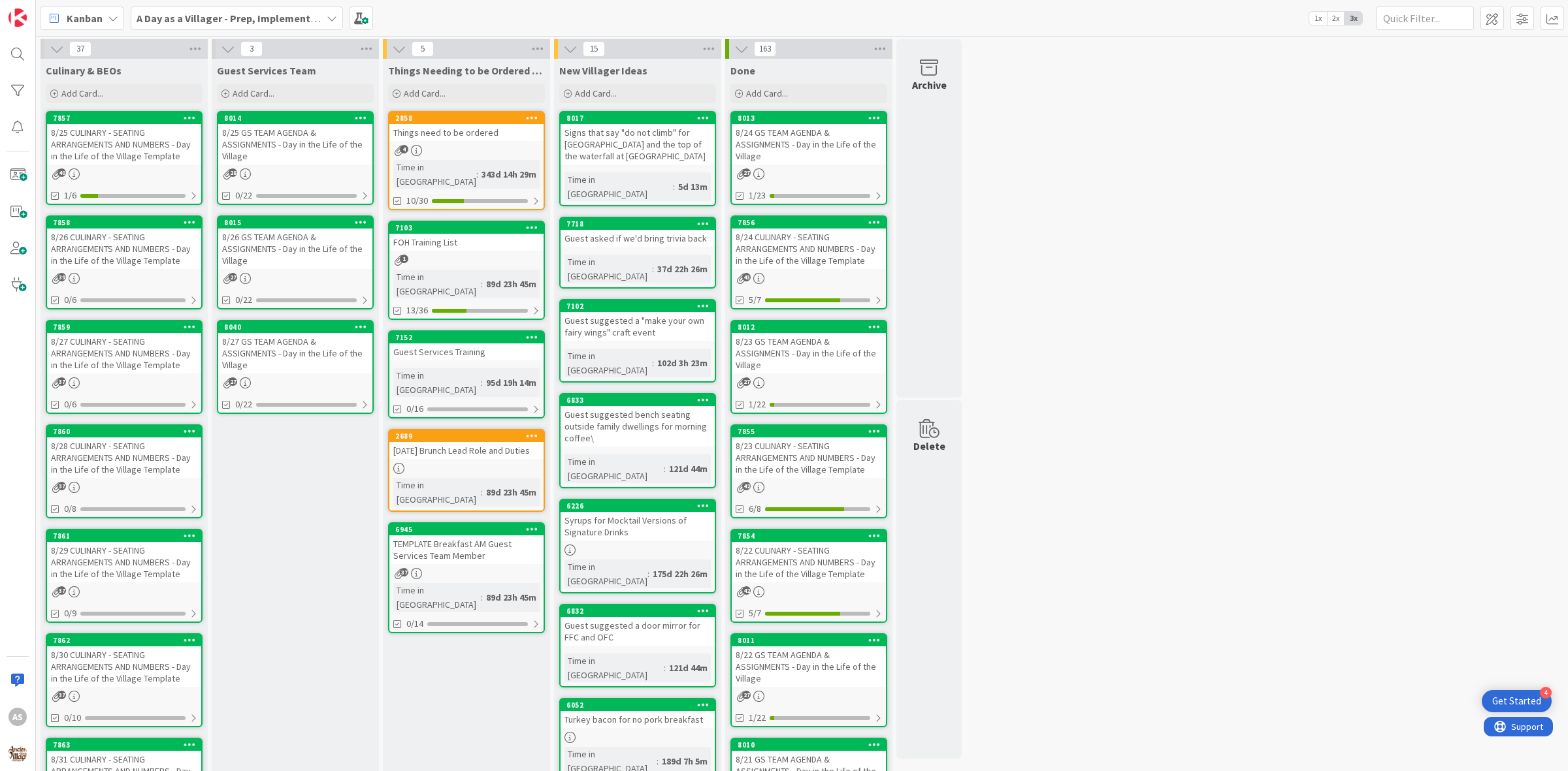
click at [508, 148] on div "4" at bounding box center [466, 150] width 154 height 11
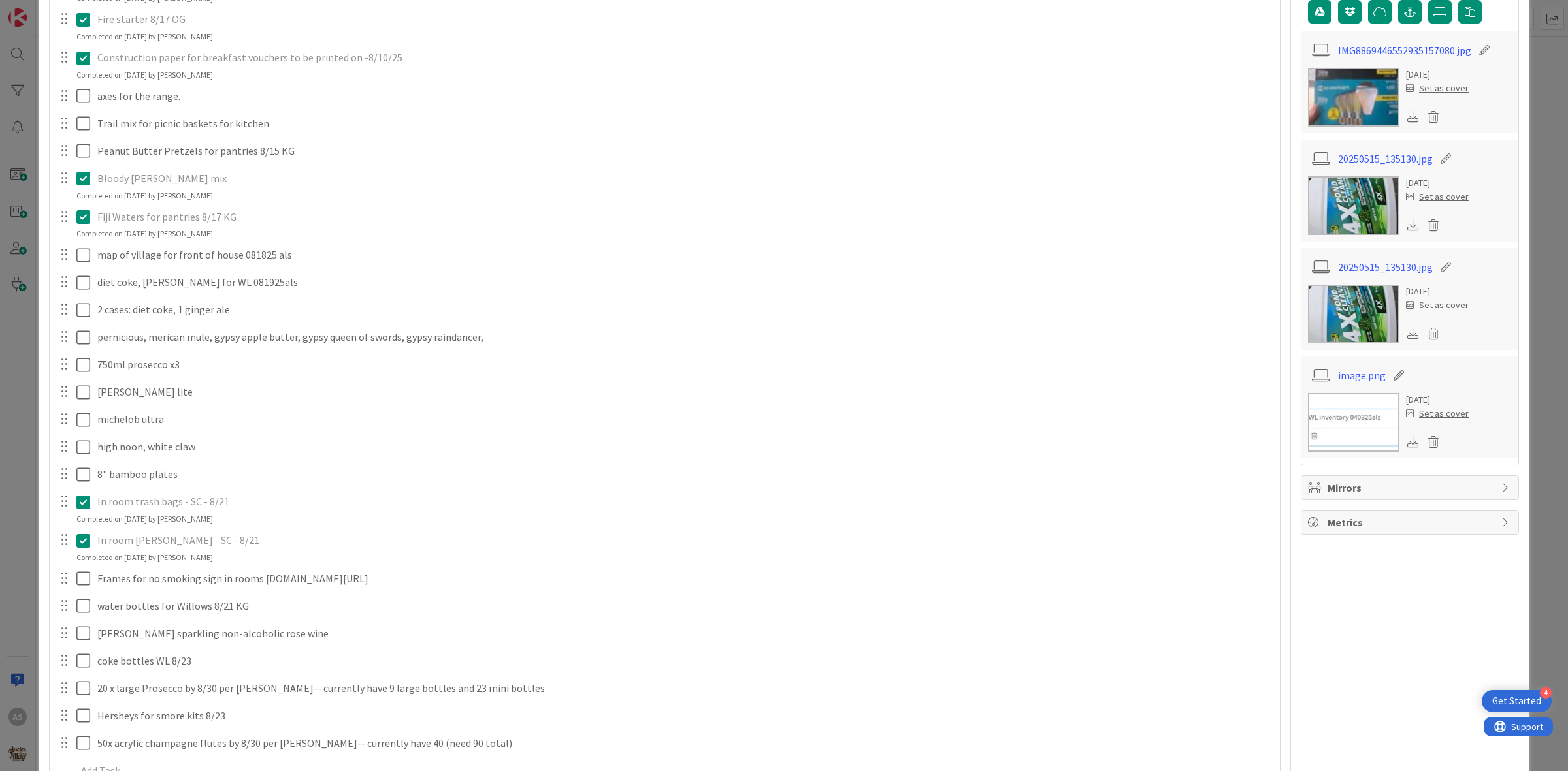
scroll to position [408, 0]
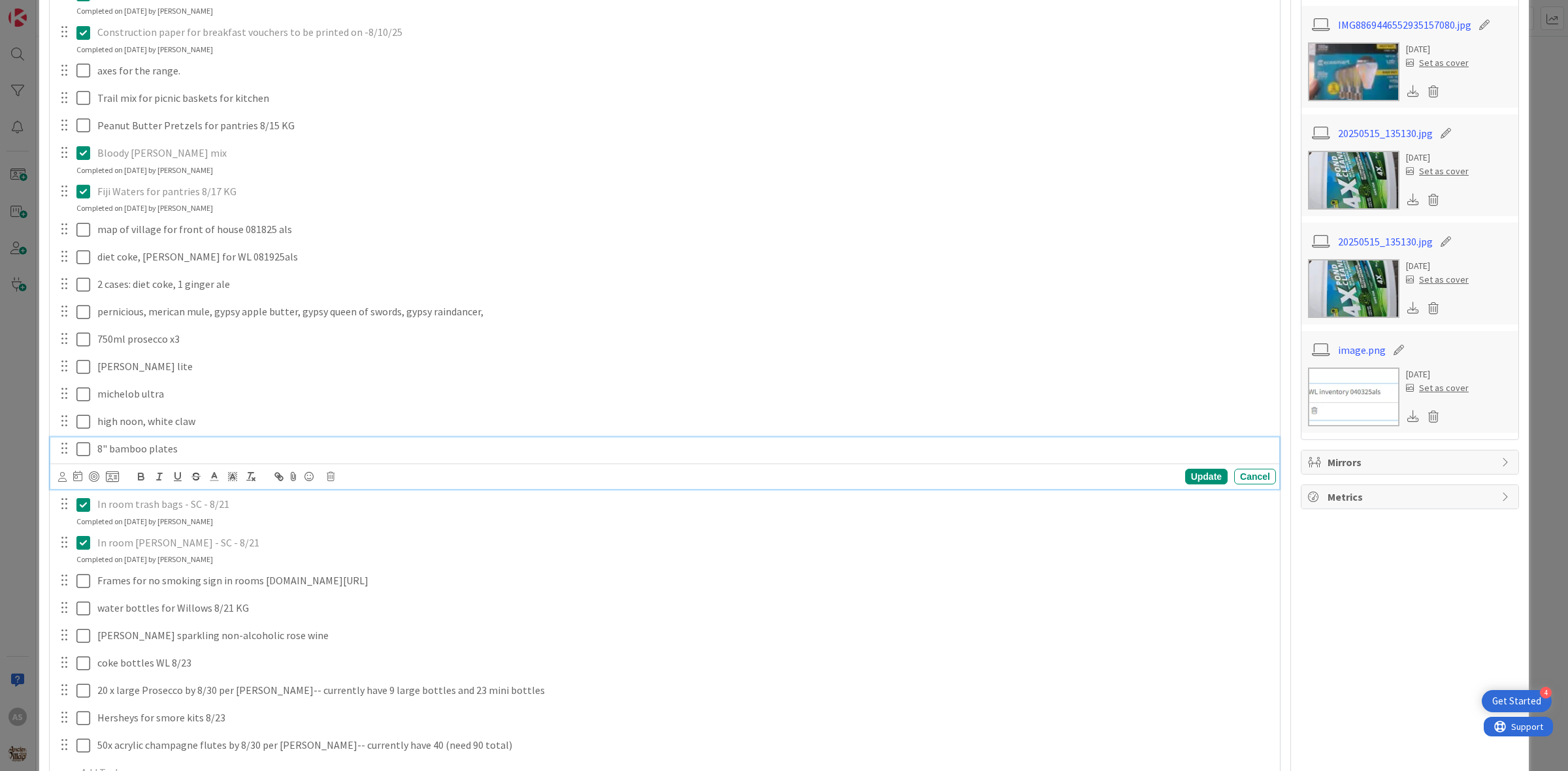
click at [82, 451] on icon at bounding box center [86, 449] width 19 height 16
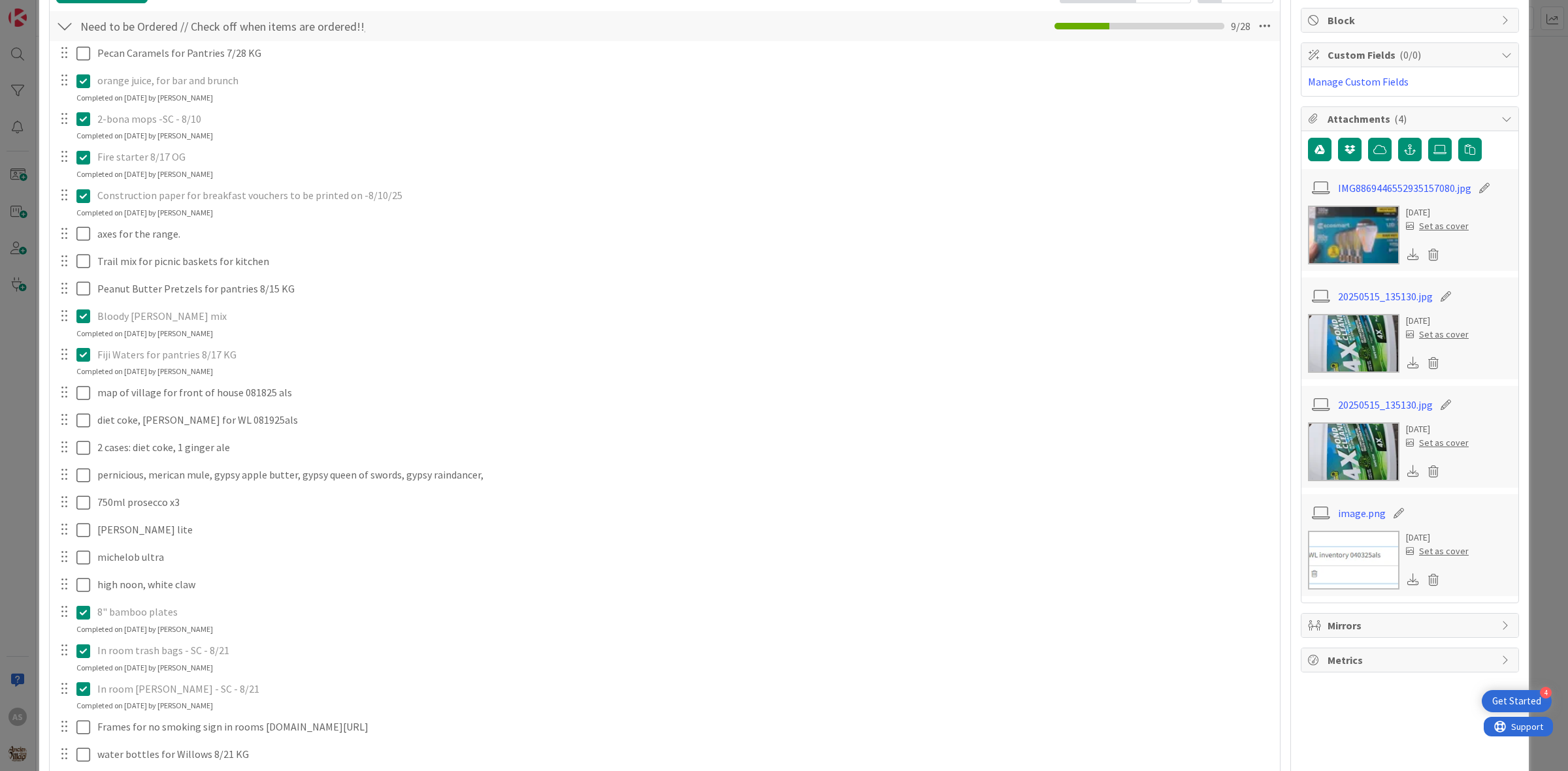
scroll to position [164, 0]
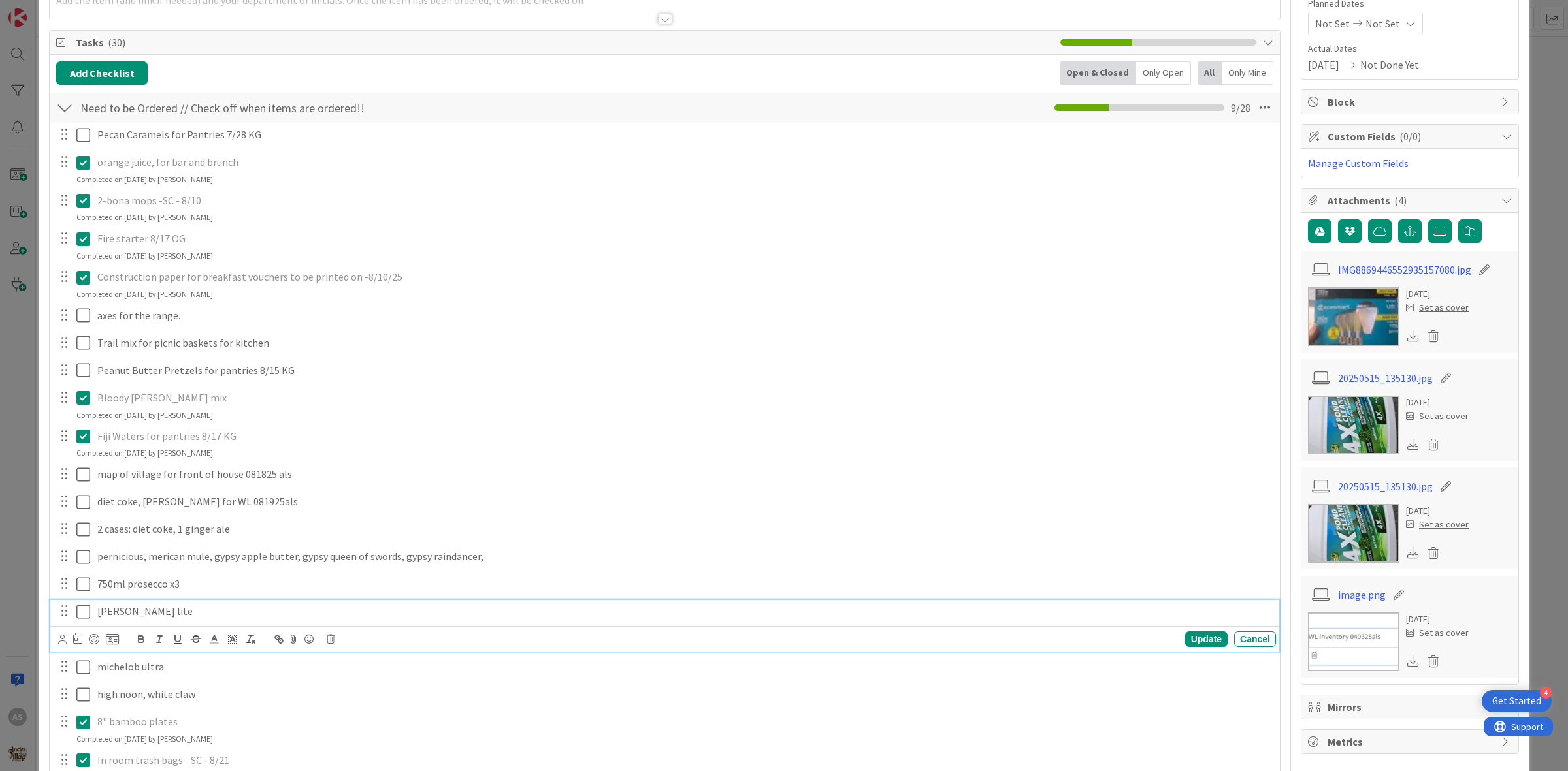
click at [83, 612] on icon at bounding box center [86, 612] width 19 height 16
click at [85, 611] on icon at bounding box center [86, 612] width 19 height 16
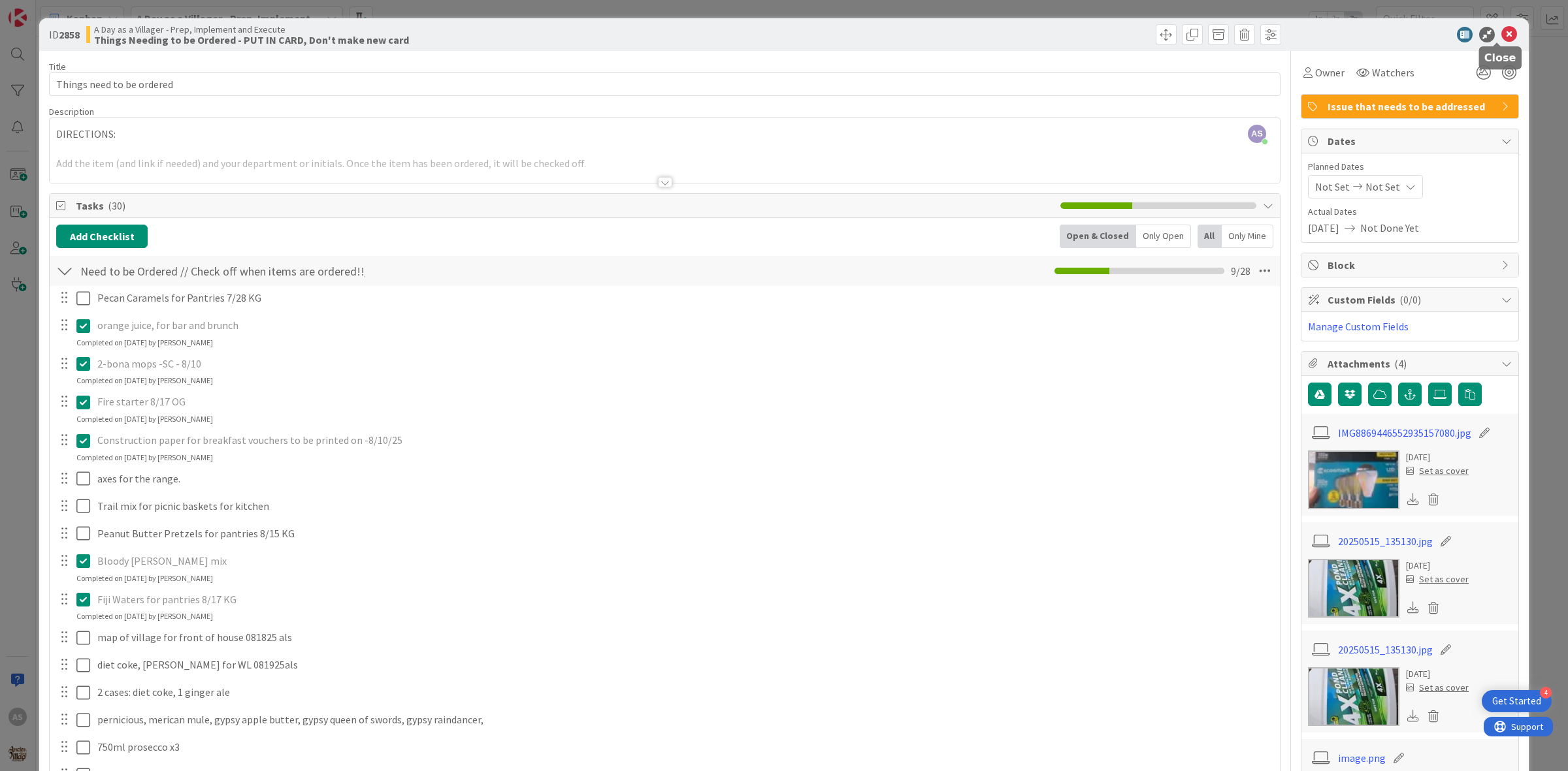
click at [1501, 28] on icon at bounding box center [1509, 34] width 16 height 16
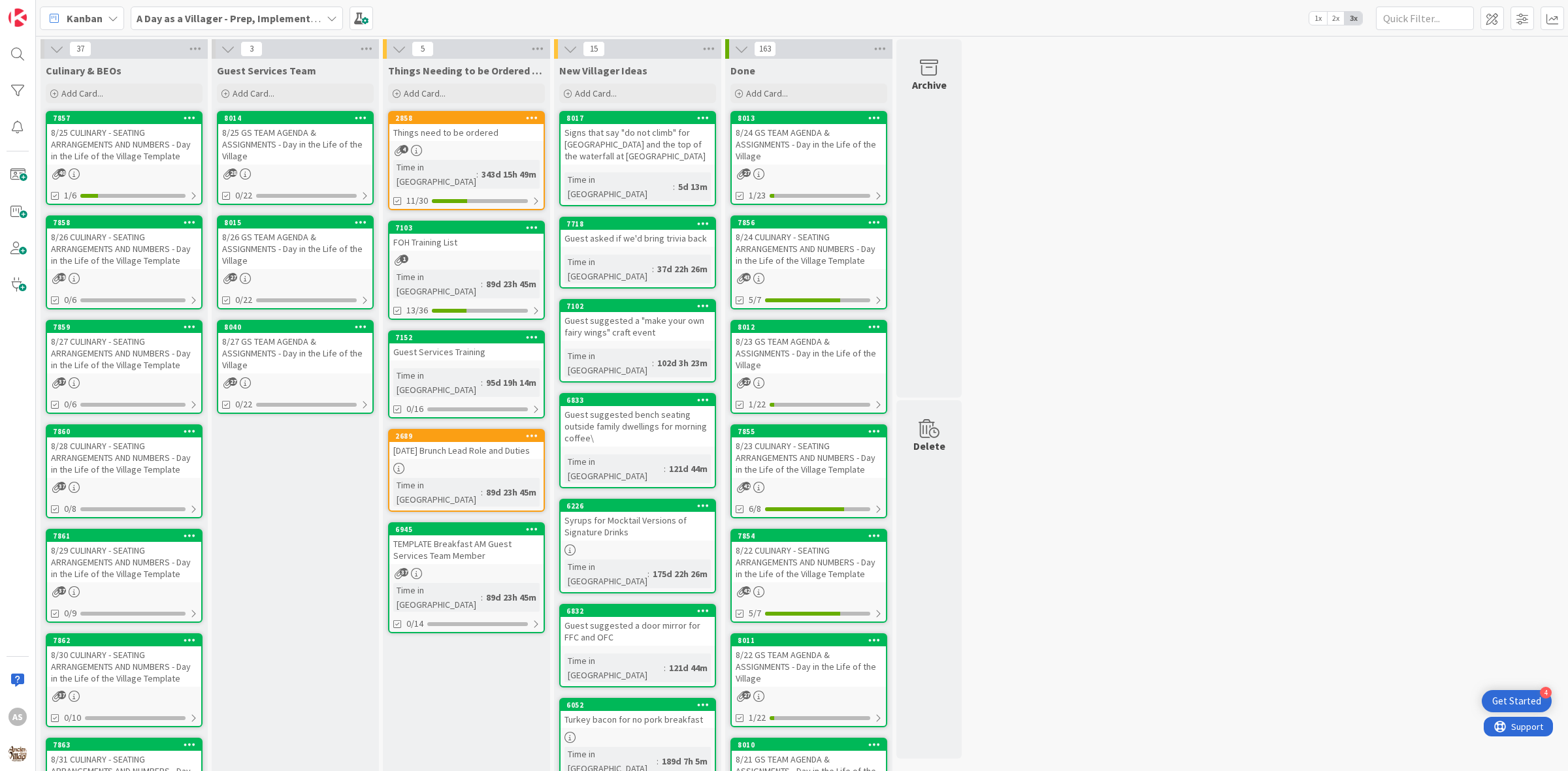
click at [109, 148] on div "8/25 CULINARY - SEATING ARRANGEMENTS AND NUMBERS - Day in the Life of the Villa…" at bounding box center [124, 144] width 154 height 41
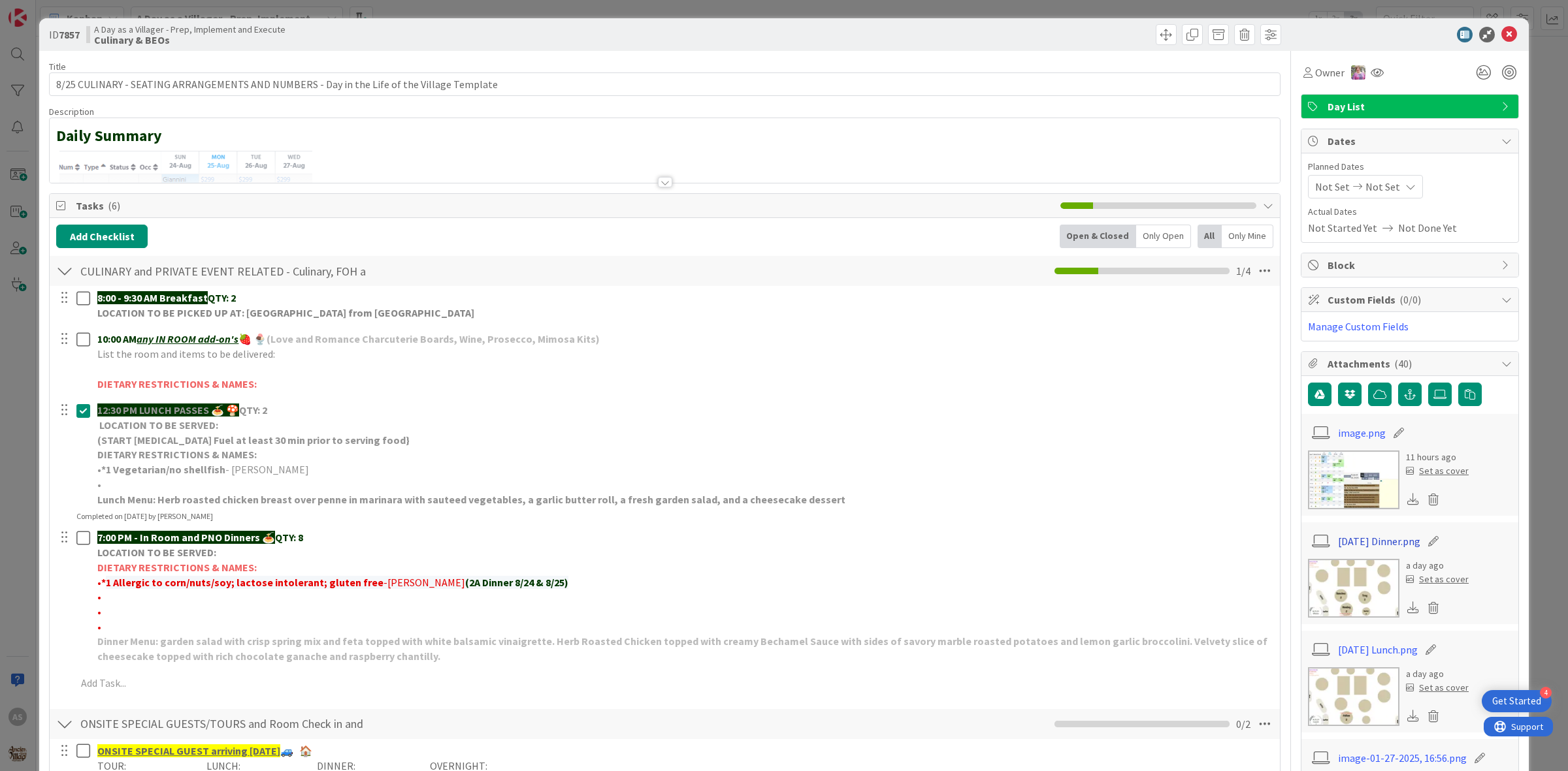
click at [1358, 540] on link "[DATE] Dinner.png" at bounding box center [1378, 541] width 83 height 16
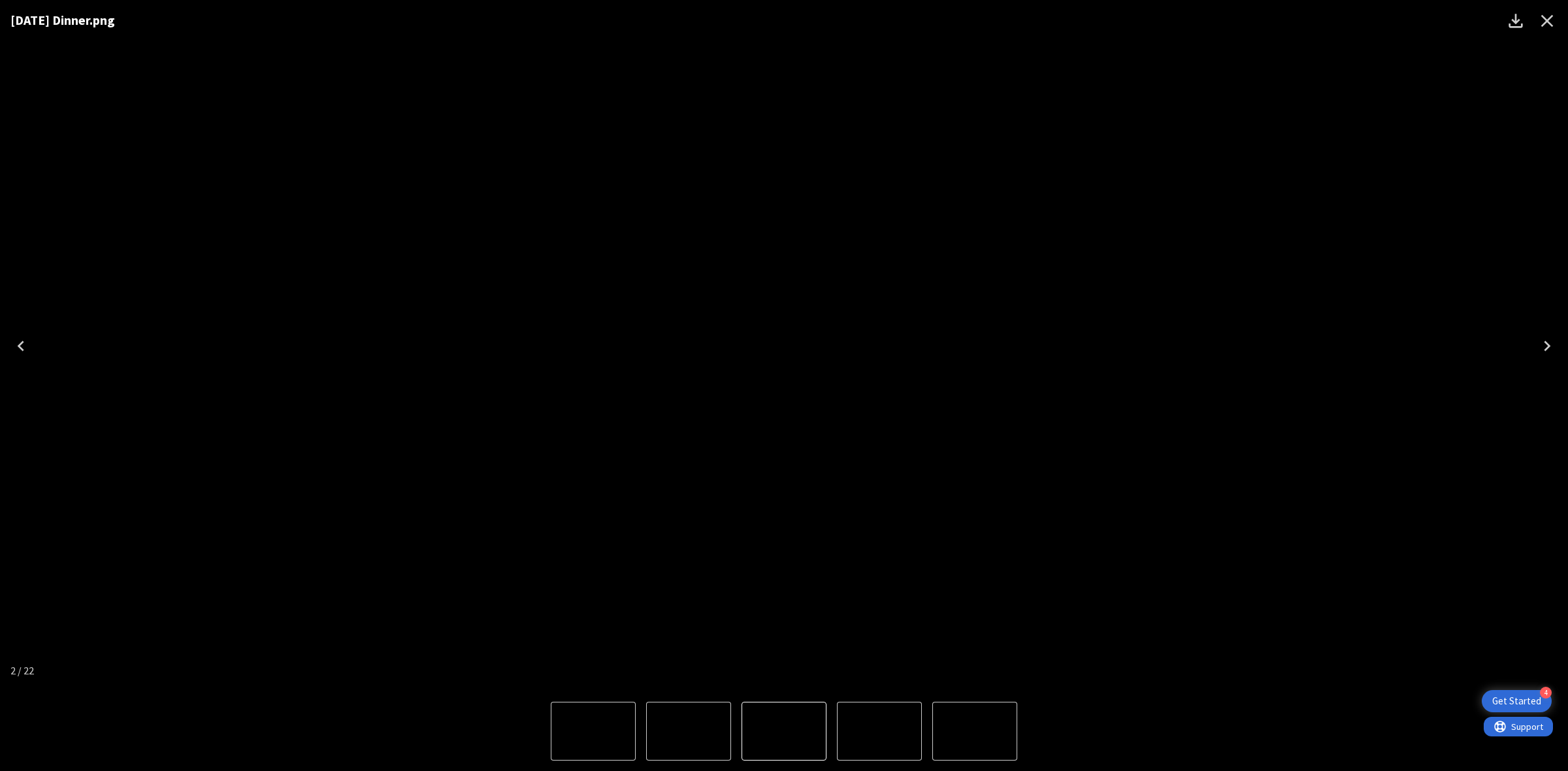
click at [1547, 17] on icon "Close" at bounding box center [1546, 21] width 21 height 21
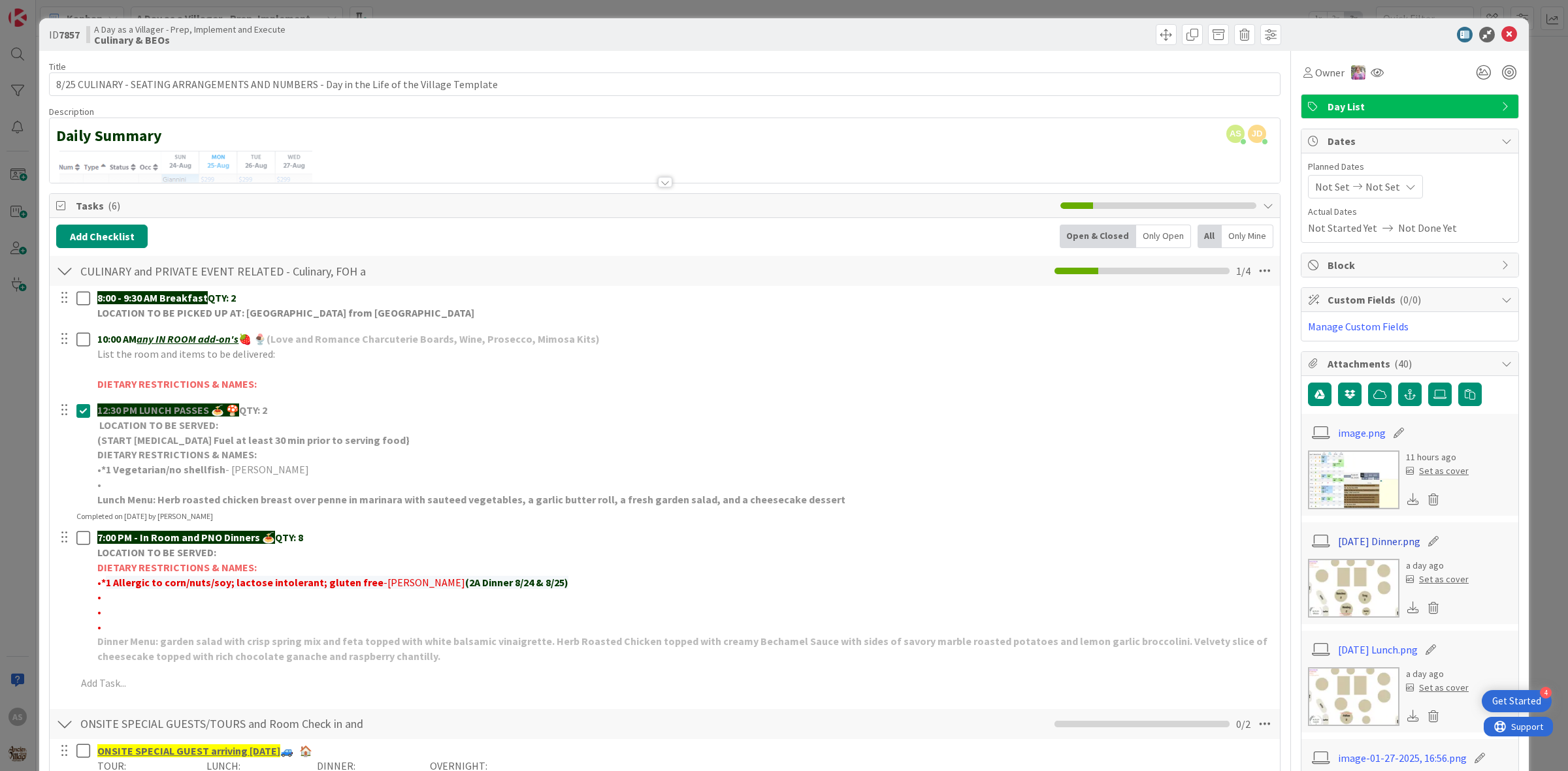
click at [1367, 544] on link "[DATE] Dinner.png" at bounding box center [1378, 541] width 83 height 16
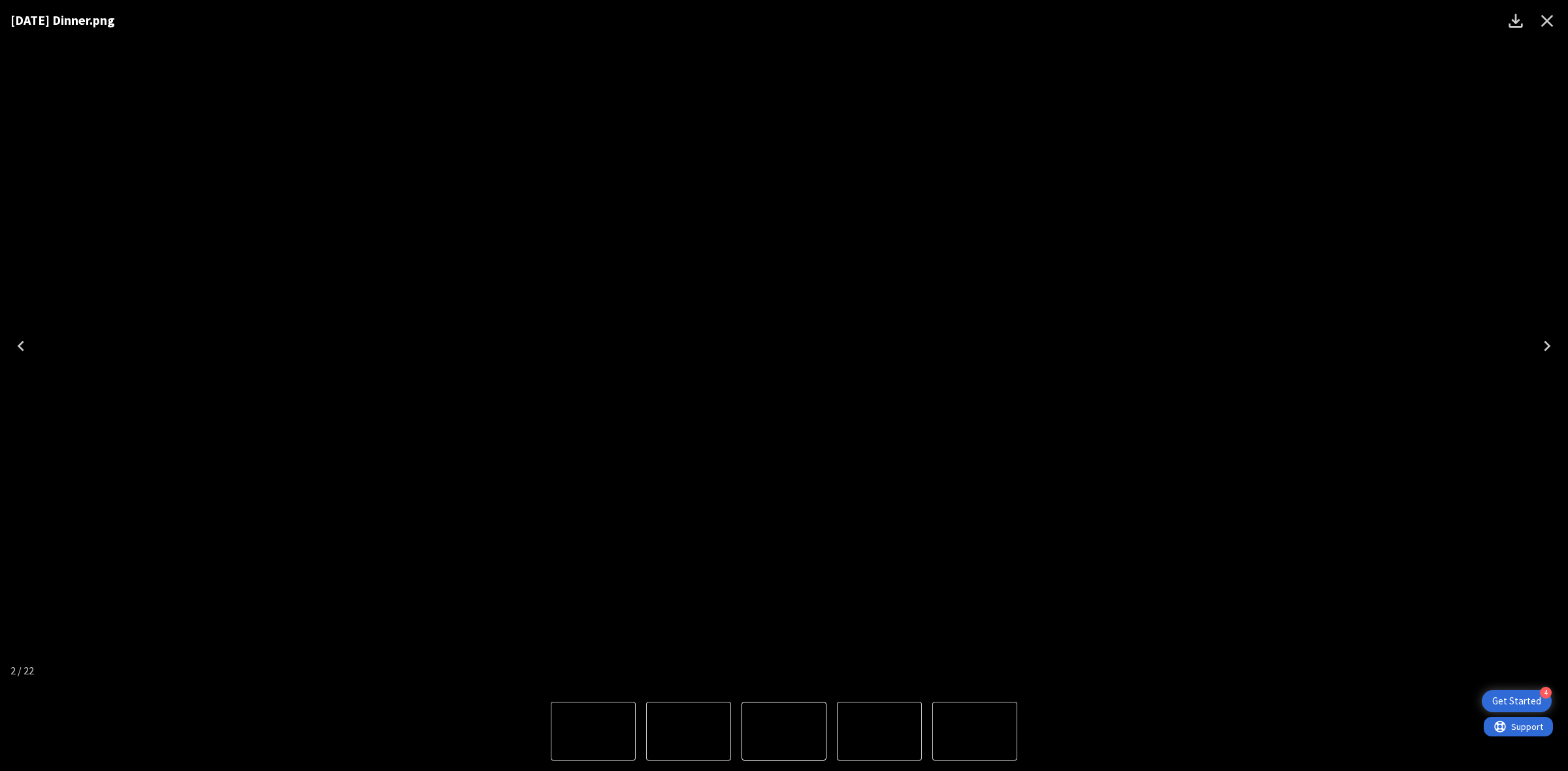
drag, startPoint x: 1543, startPoint y: 12, endPoint x: 1526, endPoint y: 13, distance: 17.0
click at [1543, 12] on icon "Close" at bounding box center [1546, 21] width 21 height 21
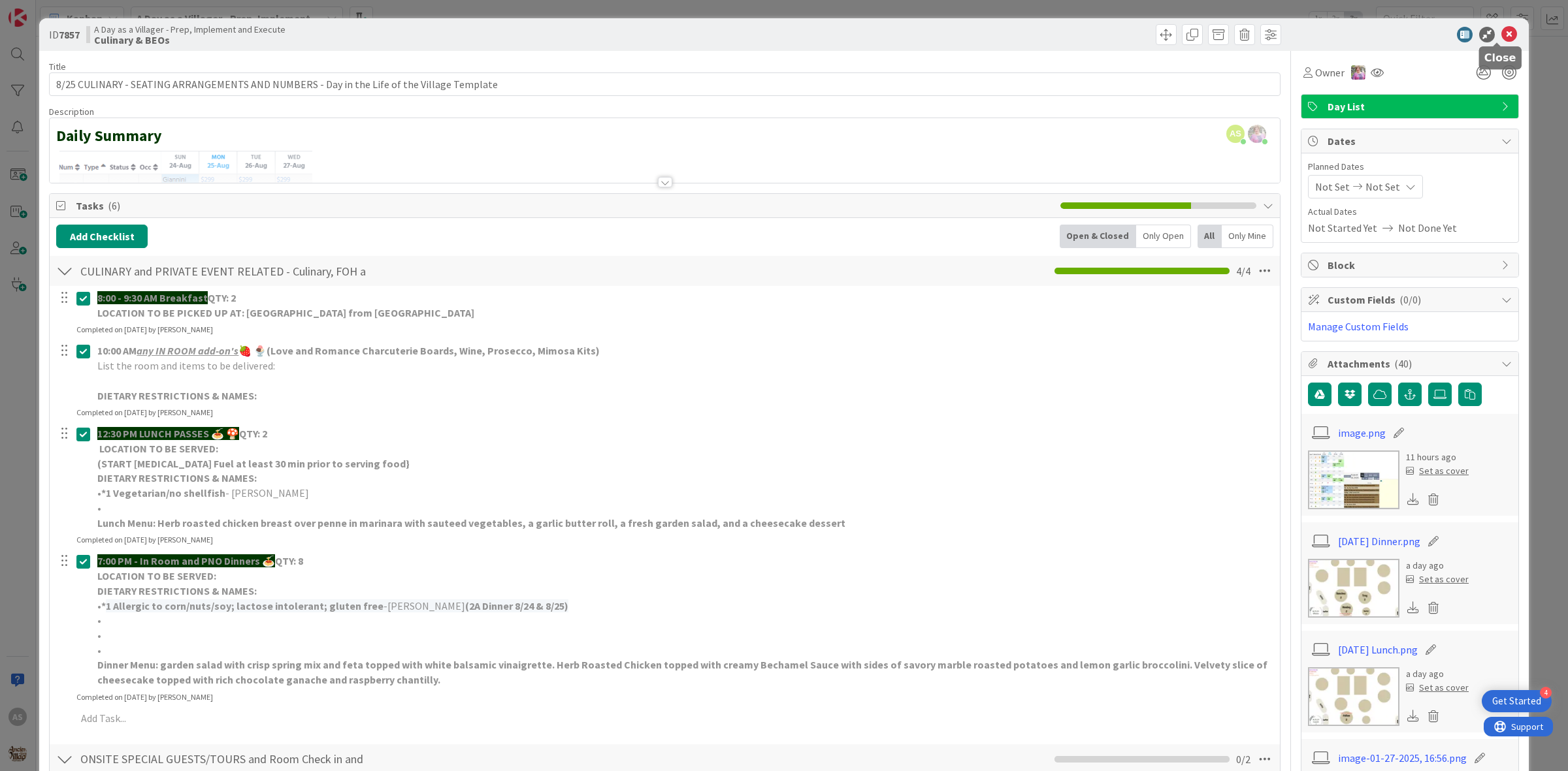
click at [1501, 29] on icon at bounding box center [1509, 34] width 16 height 16
